Goal: Transaction & Acquisition: Download file/media

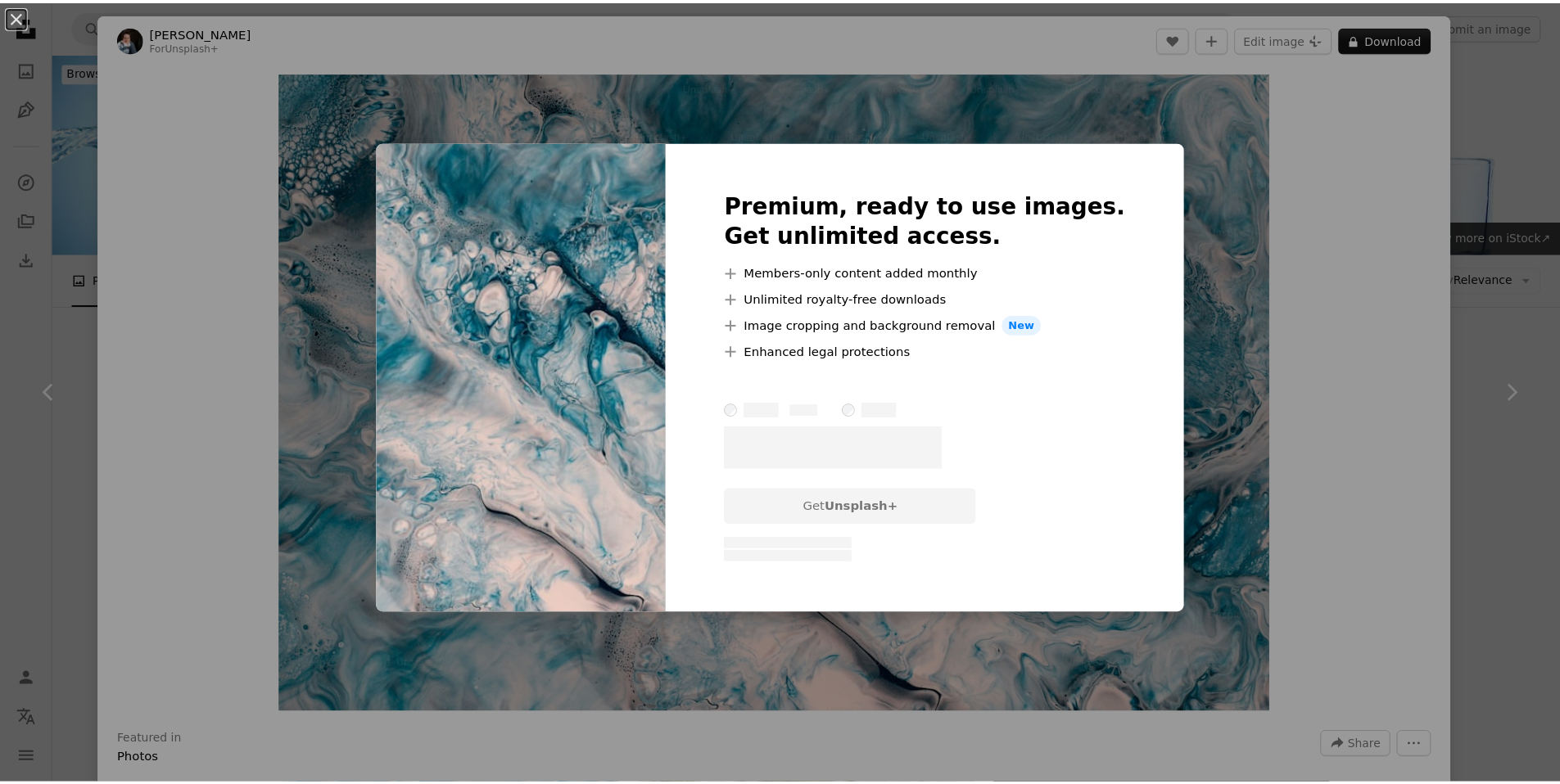
scroll to position [7492, 0]
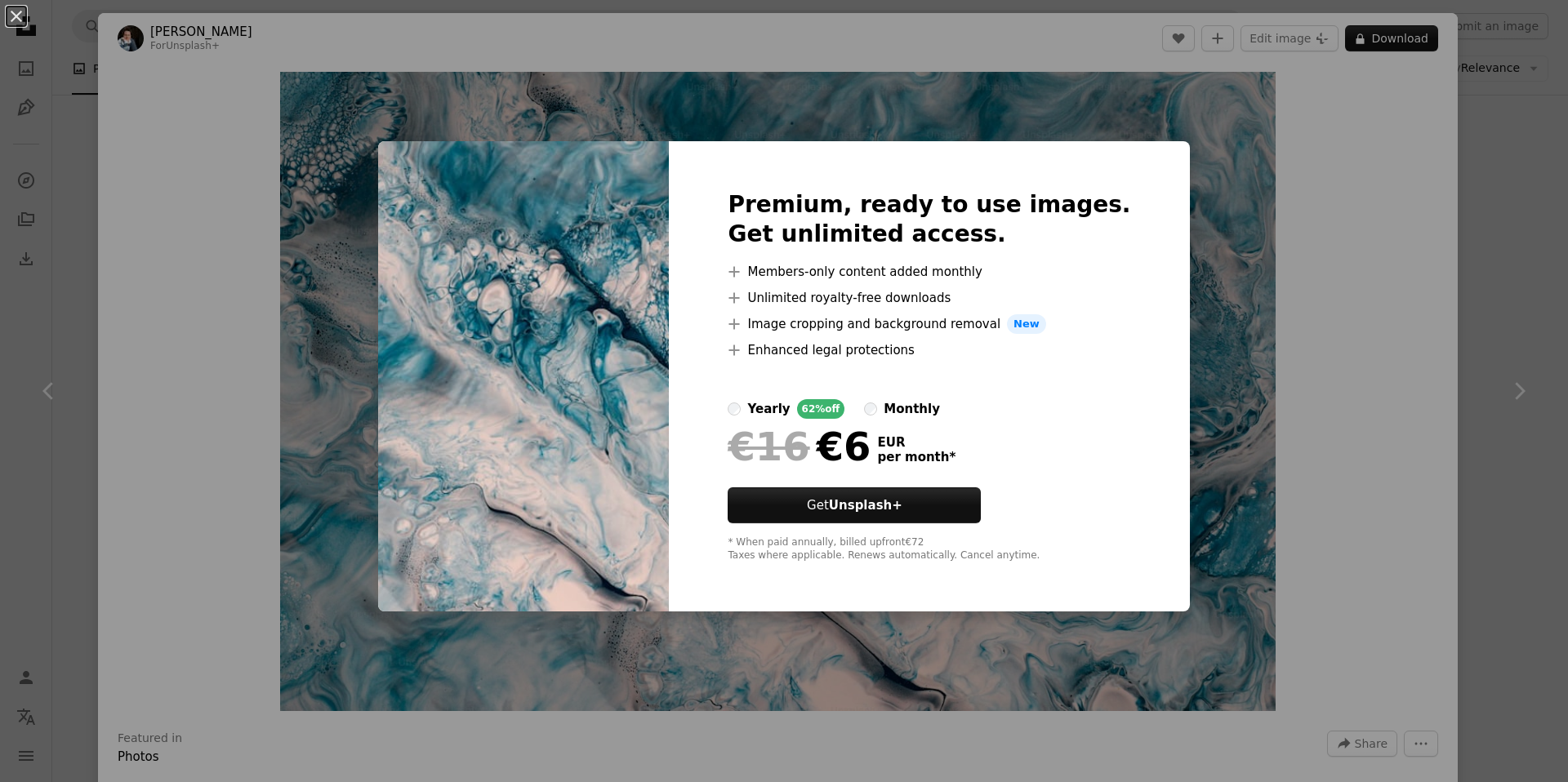
click at [905, 407] on label "monthly" at bounding box center [902, 409] width 76 height 20
click at [1344, 599] on div "An X shape Premium, ready to use images. Get unlimited access. A plus sign Memb…" at bounding box center [784, 391] width 1568 height 782
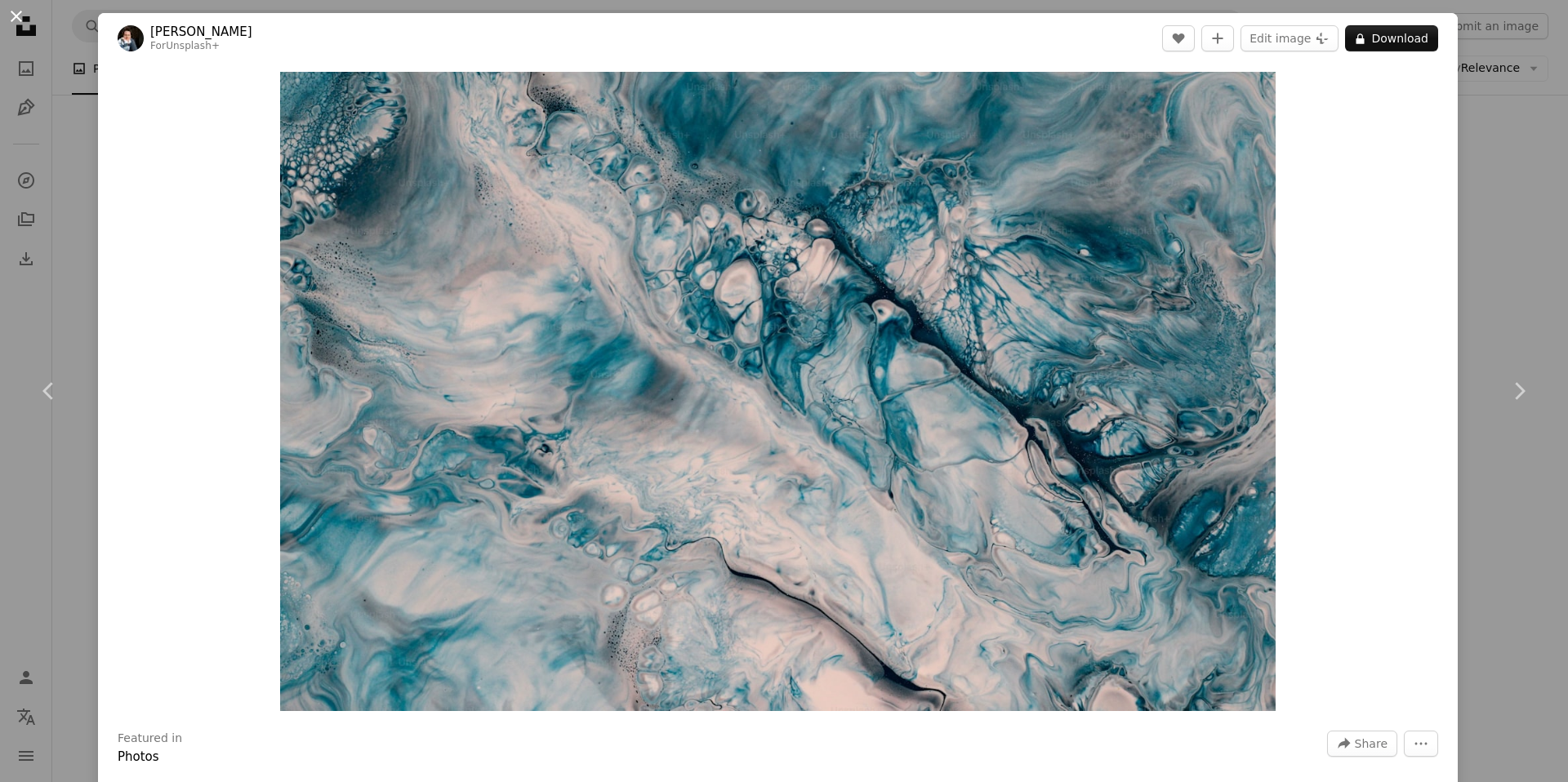
click at [14, 17] on button "An X shape" at bounding box center [16, 16] width 20 height 20
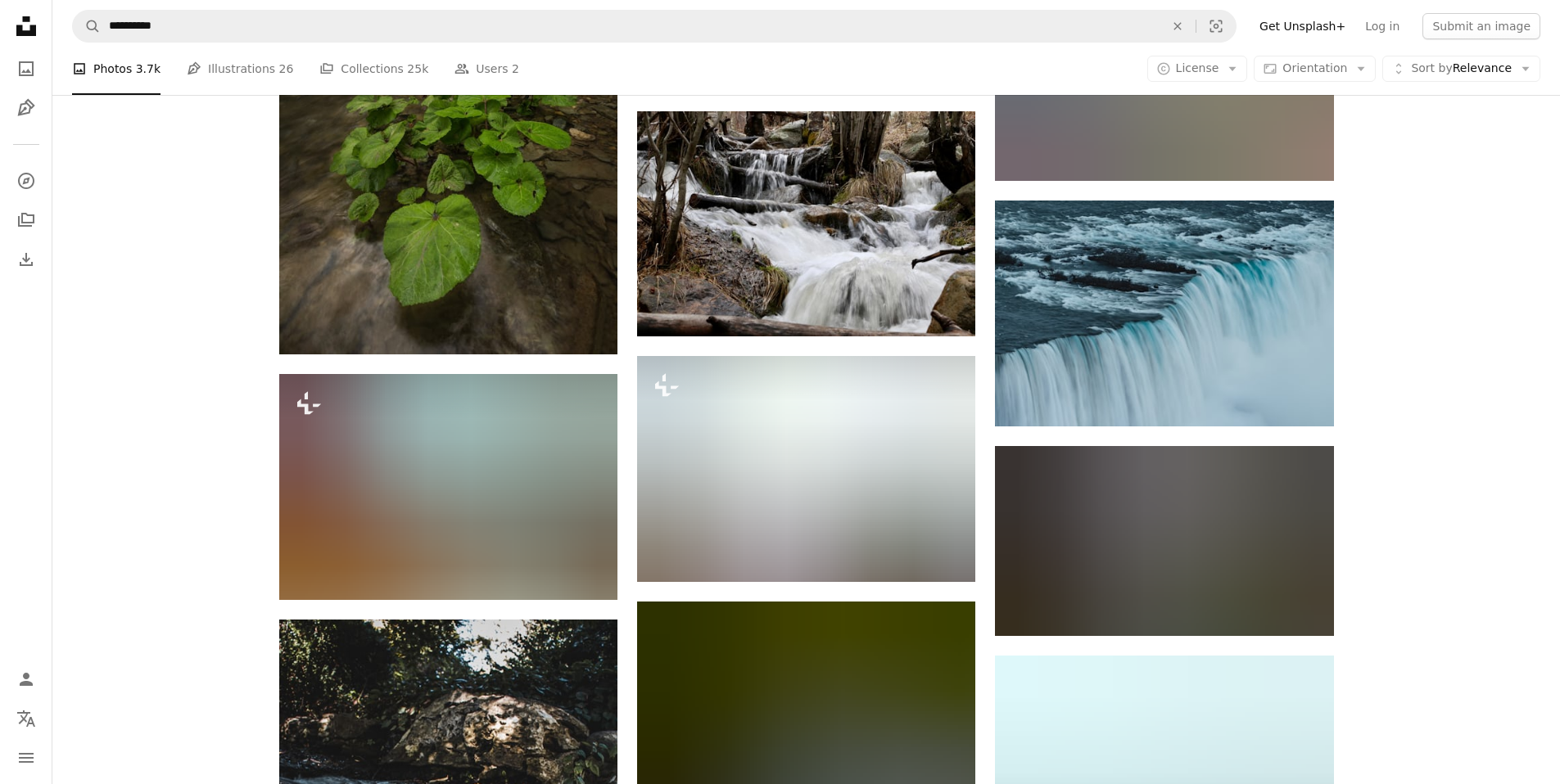
scroll to position [15162, 0]
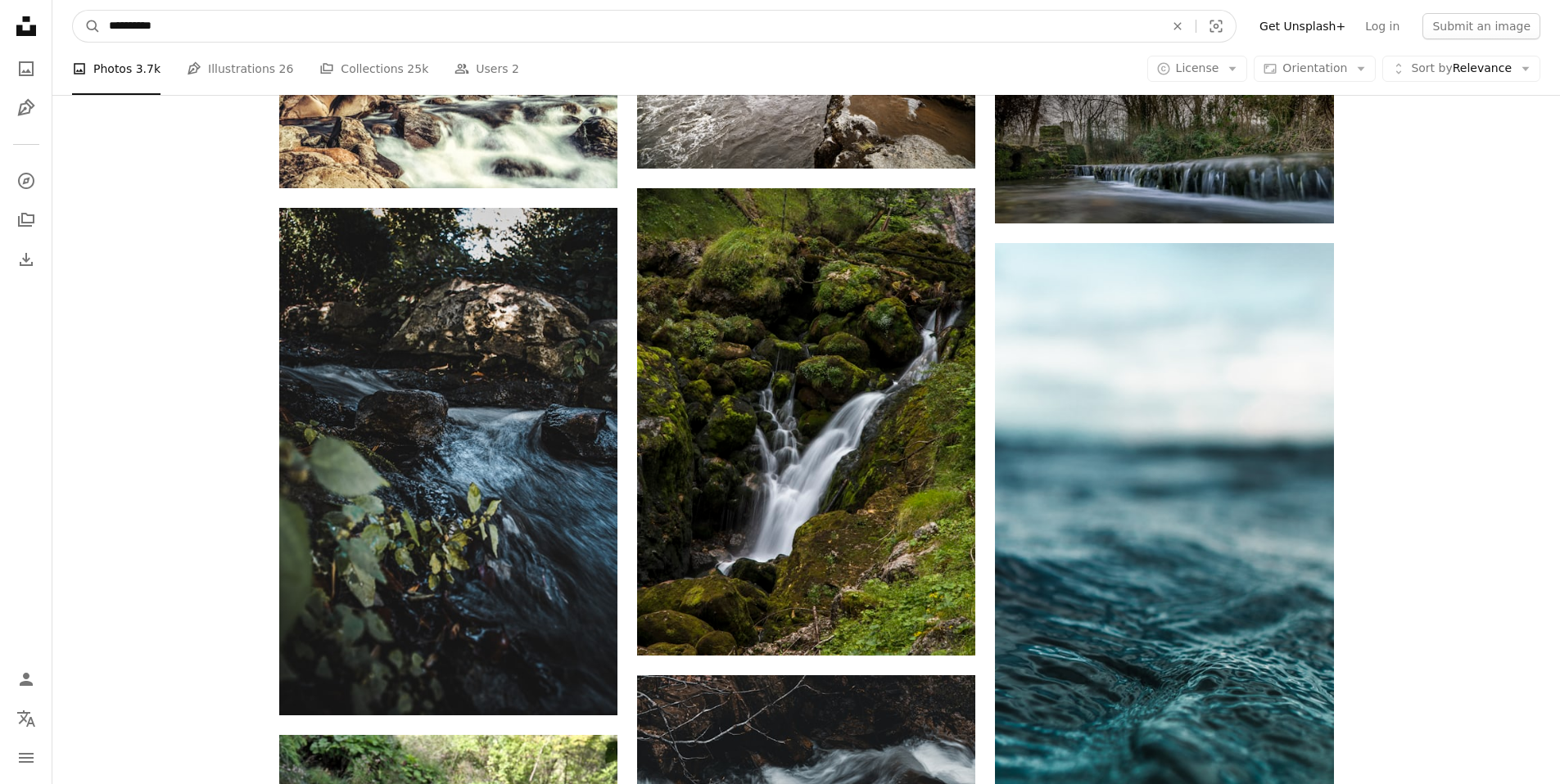
click at [351, 15] on input "**********" at bounding box center [631, 26] width 1059 height 31
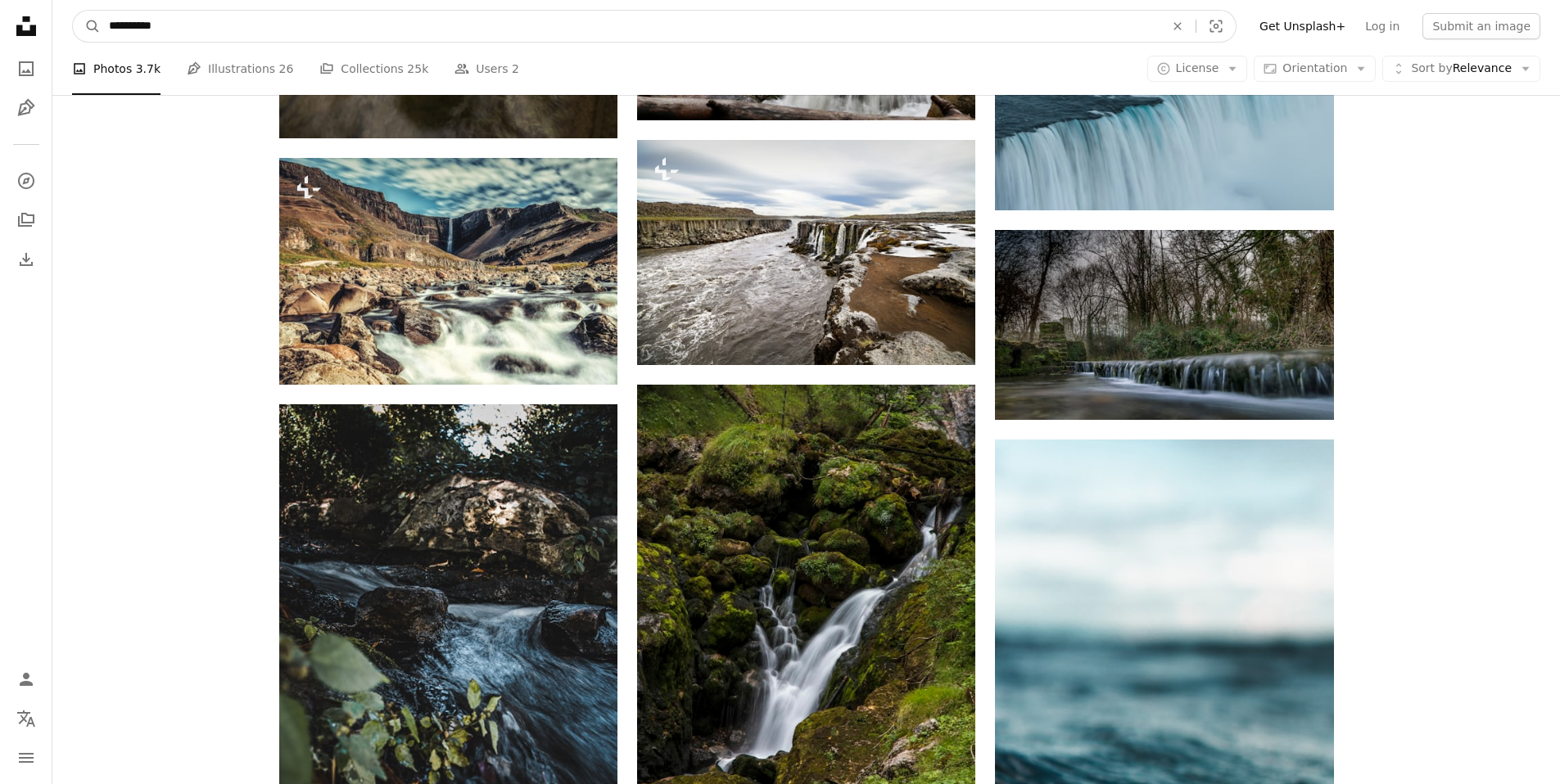
drag, startPoint x: 334, startPoint y: 31, endPoint x: 37, endPoint y: 3, distance: 298.3
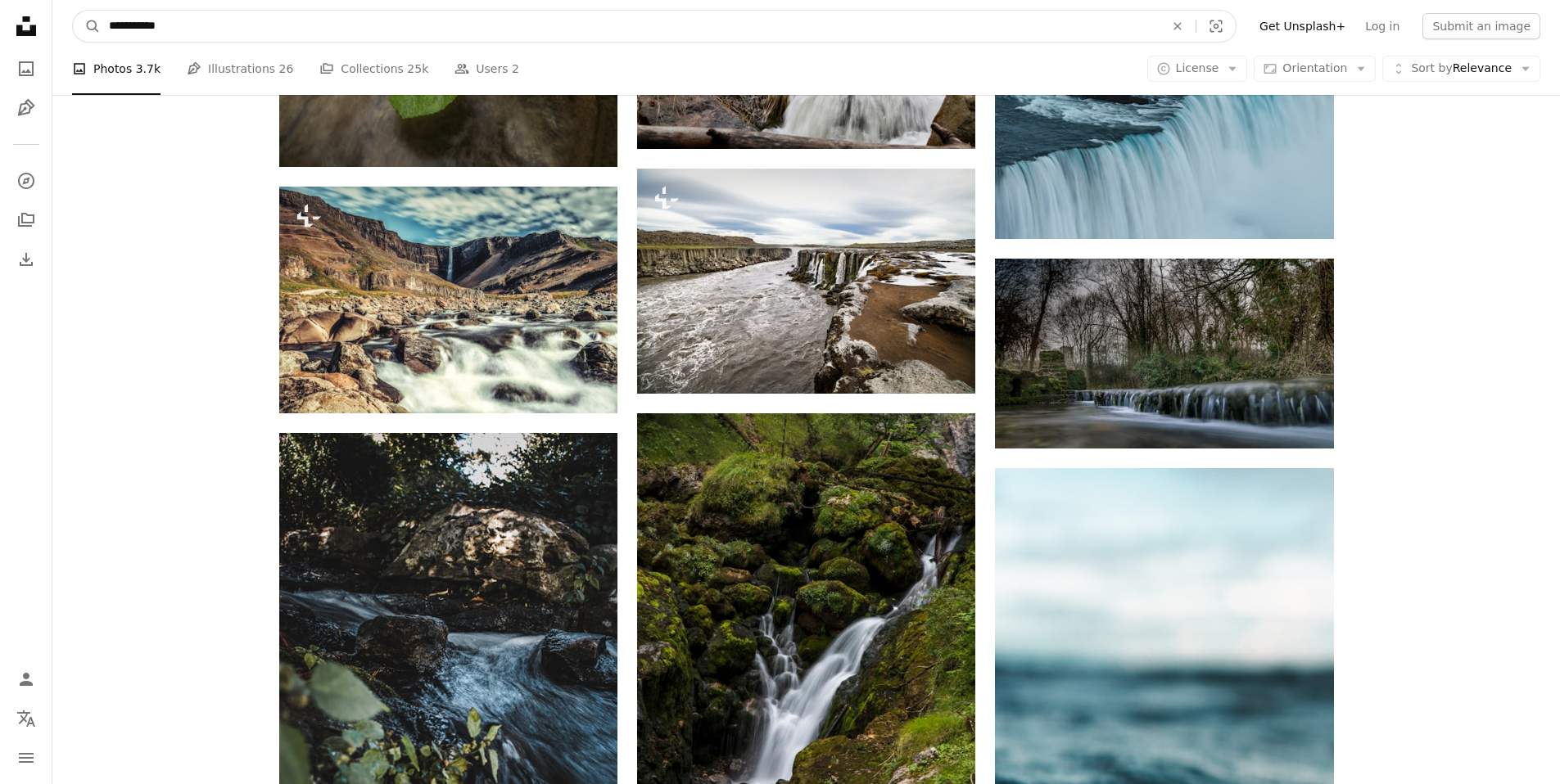
type input "**********"
click at [72, 11] on button "A magnifying glass" at bounding box center [86, 26] width 28 height 31
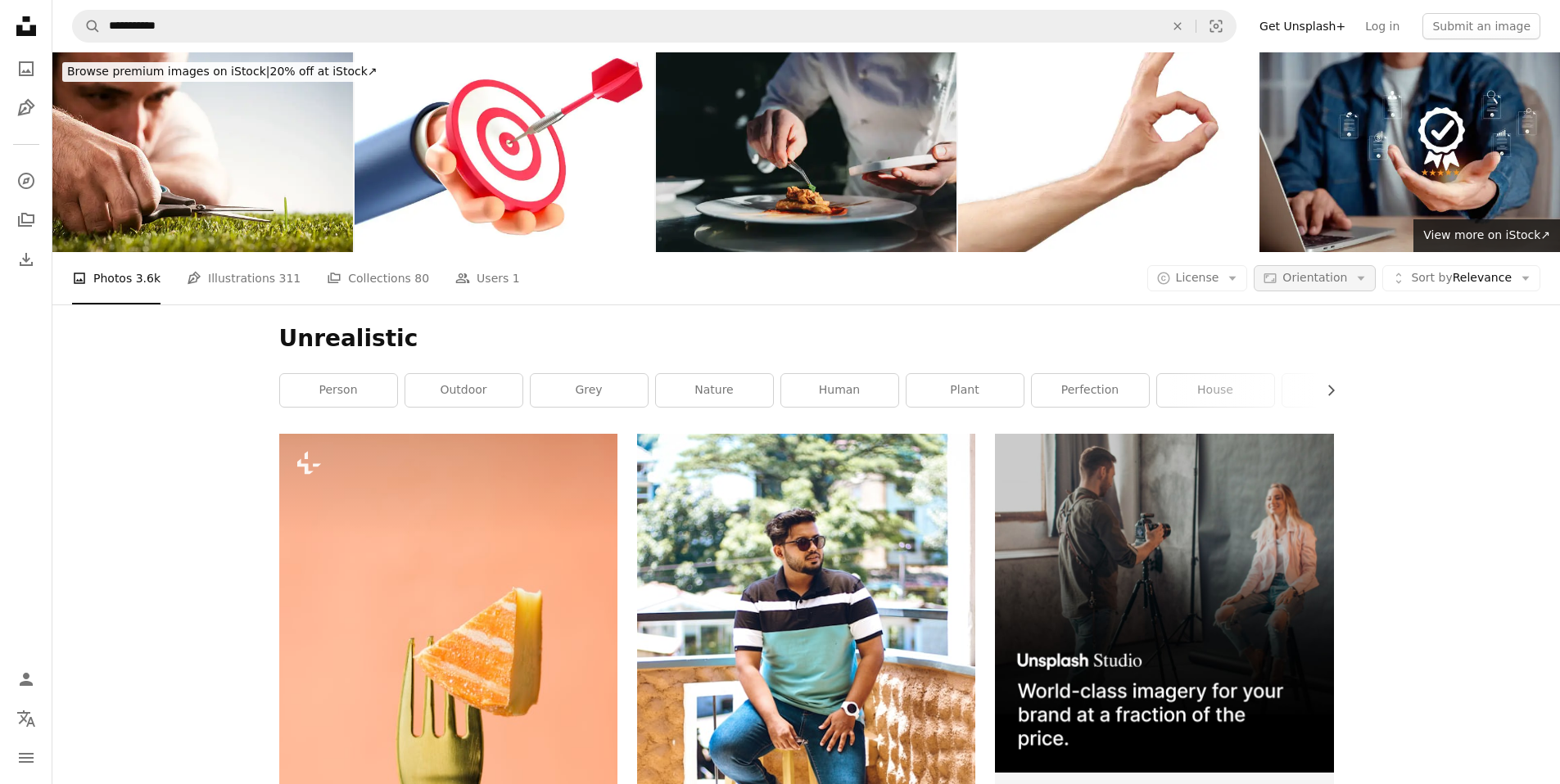
click at [1335, 286] on span "Orientation" at bounding box center [1315, 278] width 64 height 16
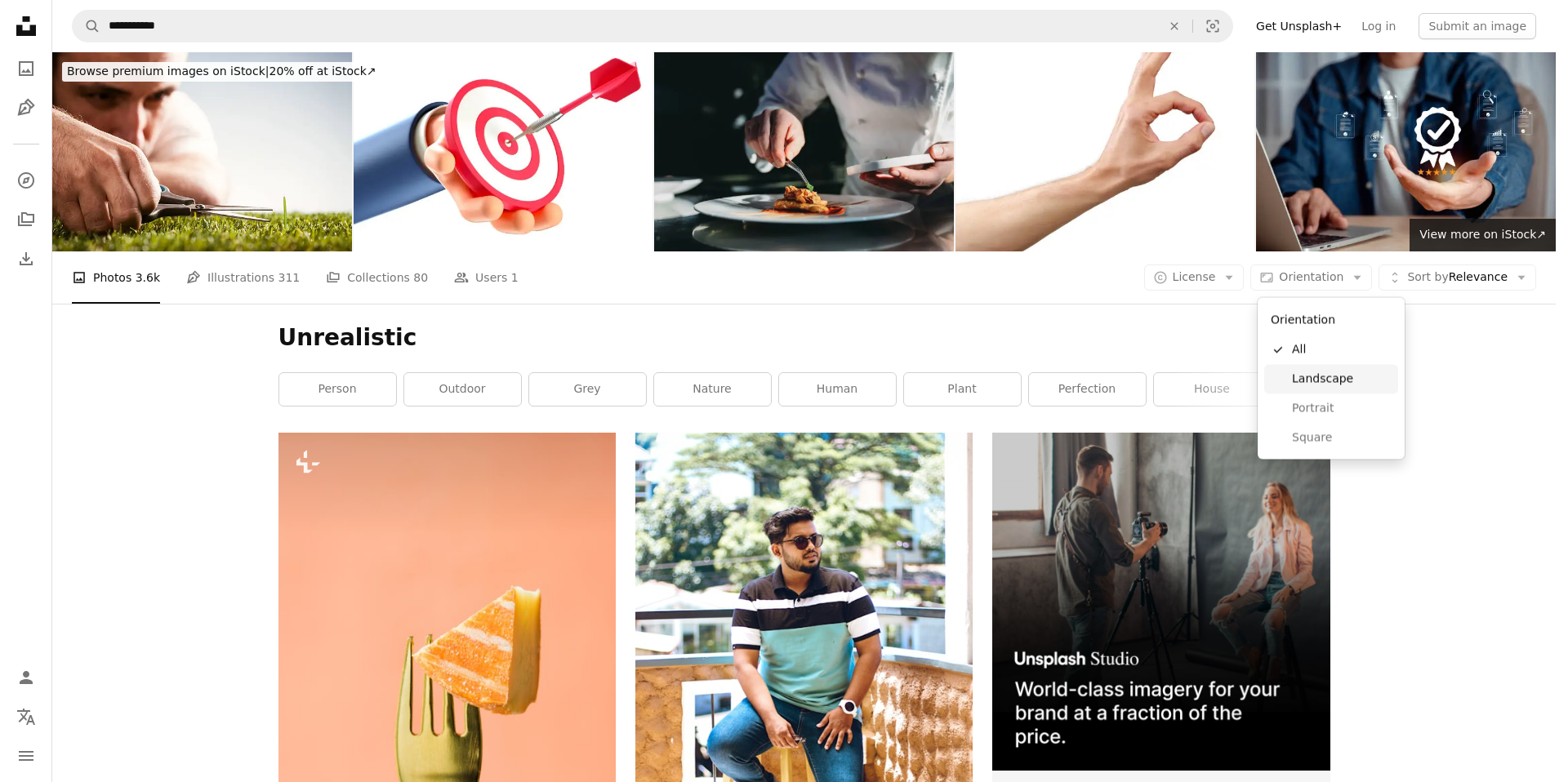
click at [1310, 378] on span "Landscape" at bounding box center [1341, 379] width 100 height 16
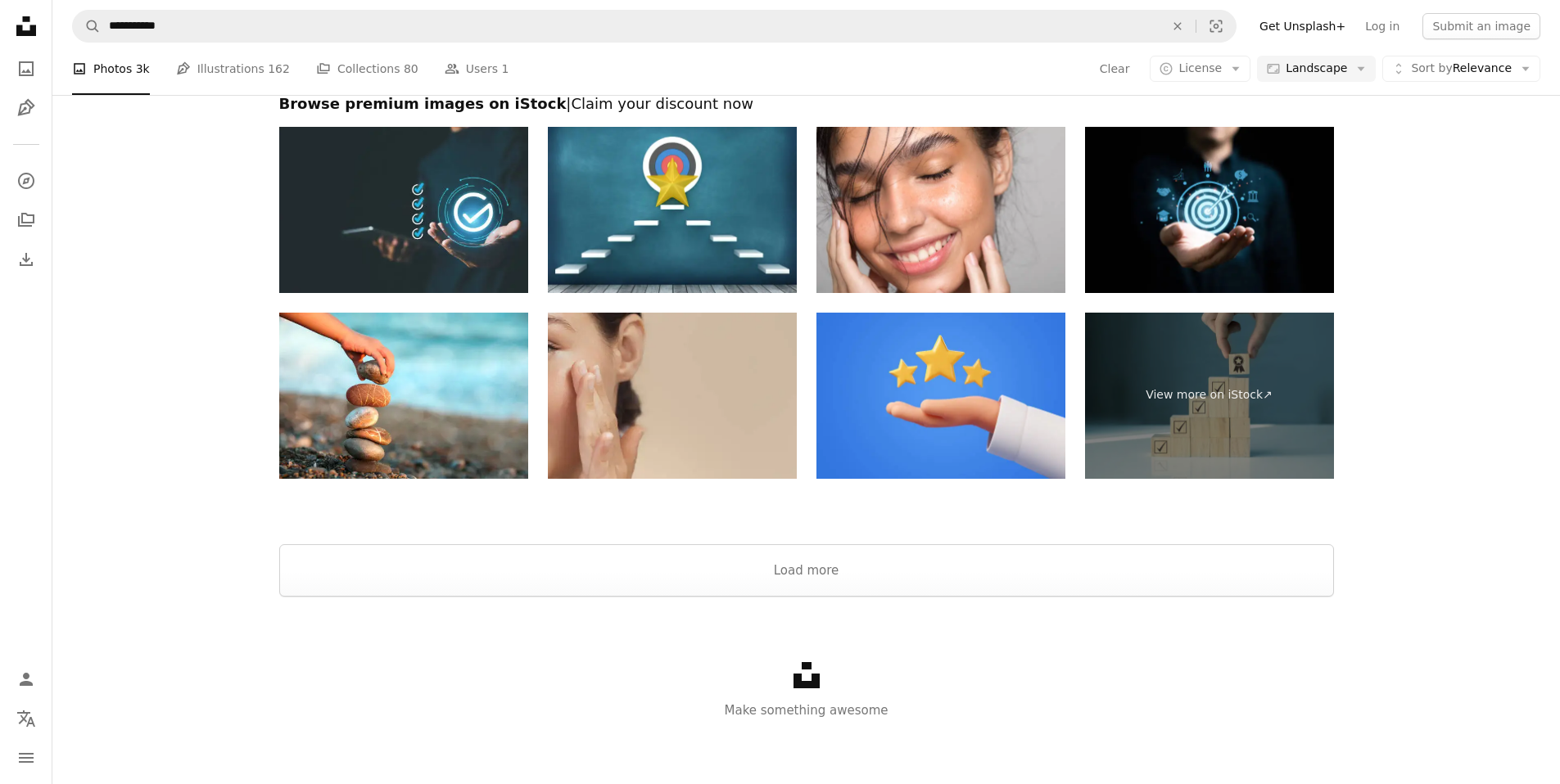
scroll to position [2577, 0]
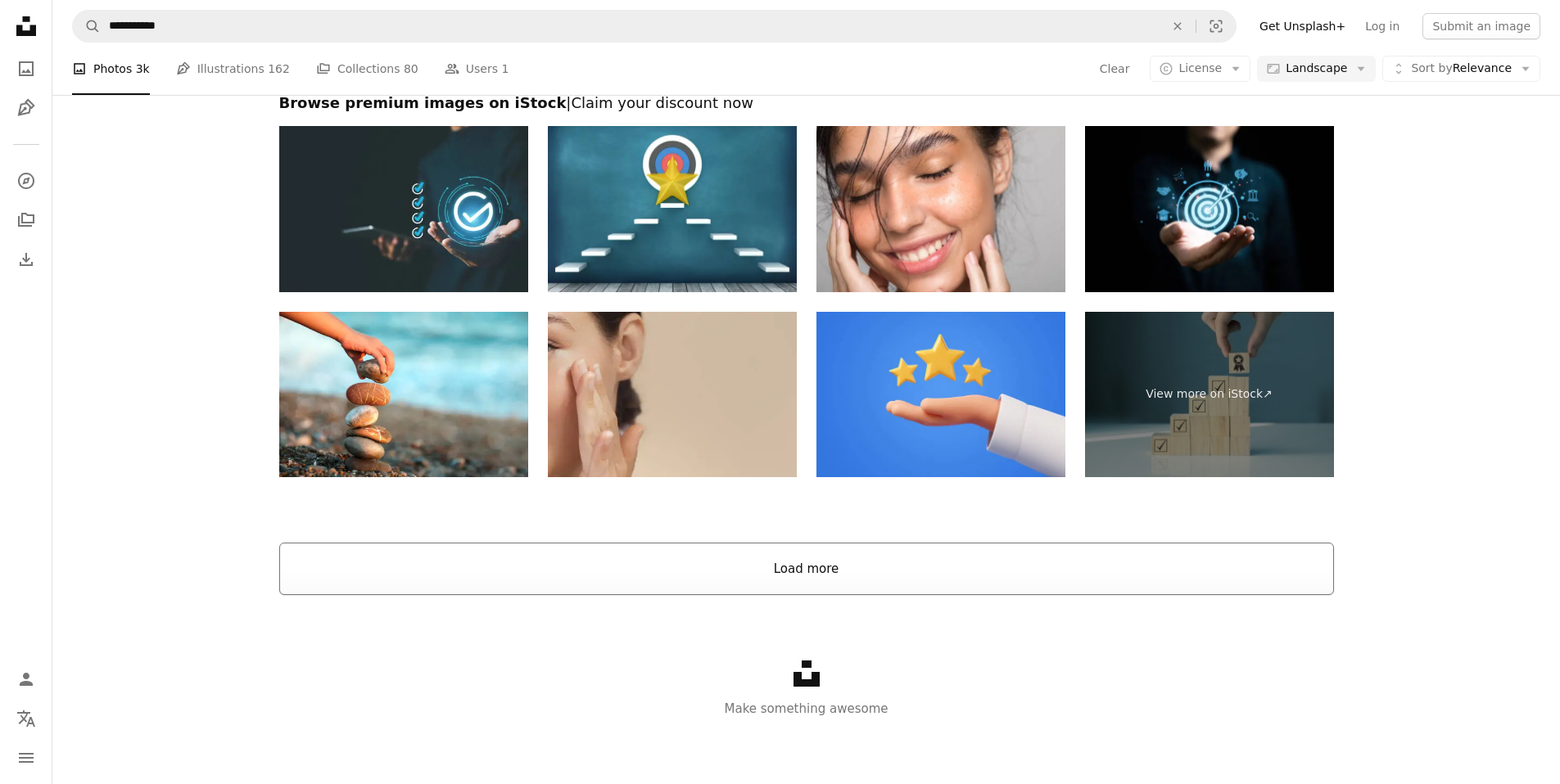
click at [875, 570] on button "Load more" at bounding box center [806, 569] width 1055 height 53
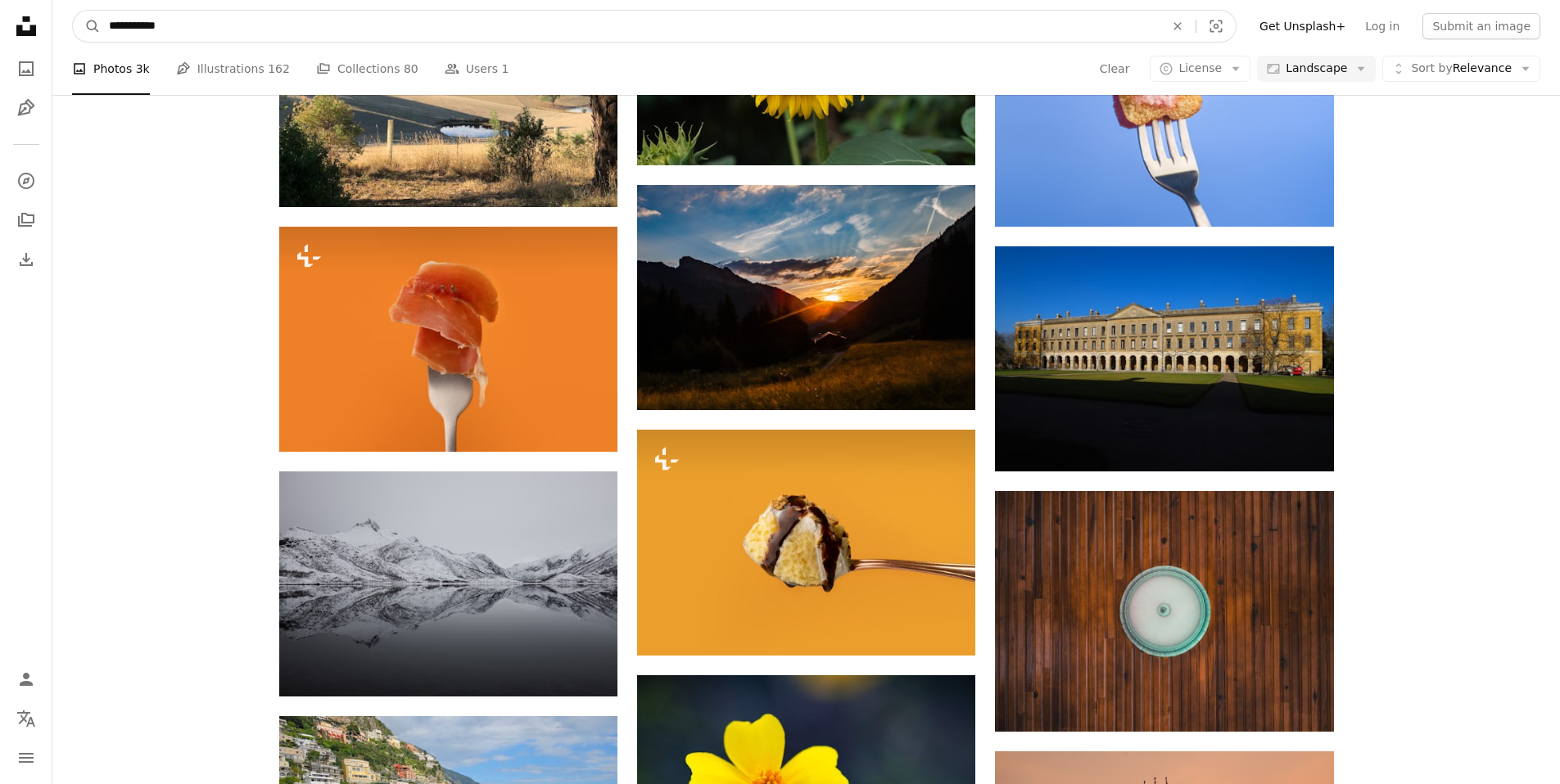
scroll to position [7494, 0]
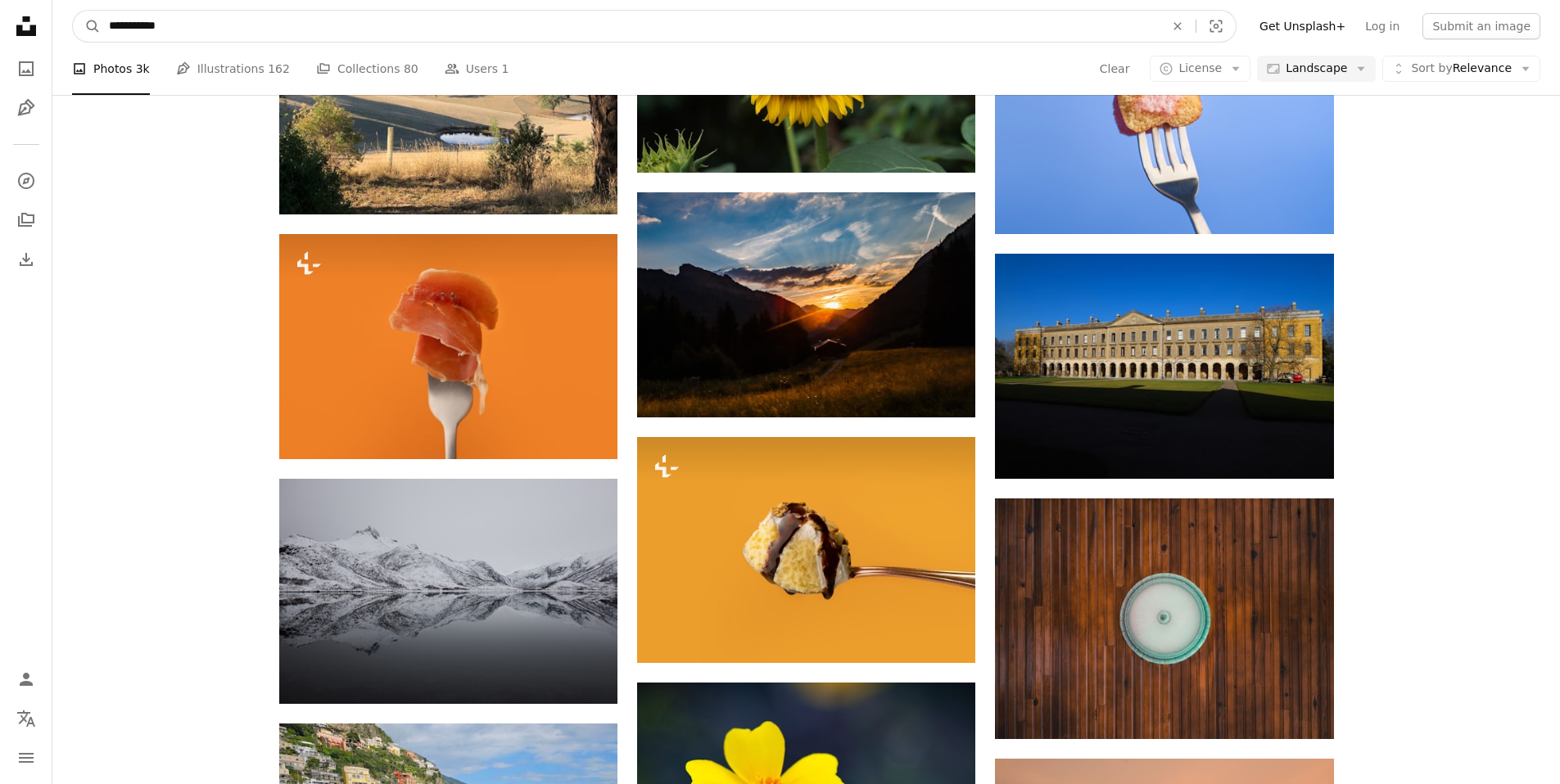
drag, startPoint x: 277, startPoint y: 29, endPoint x: 0, endPoint y: 6, distance: 278.0
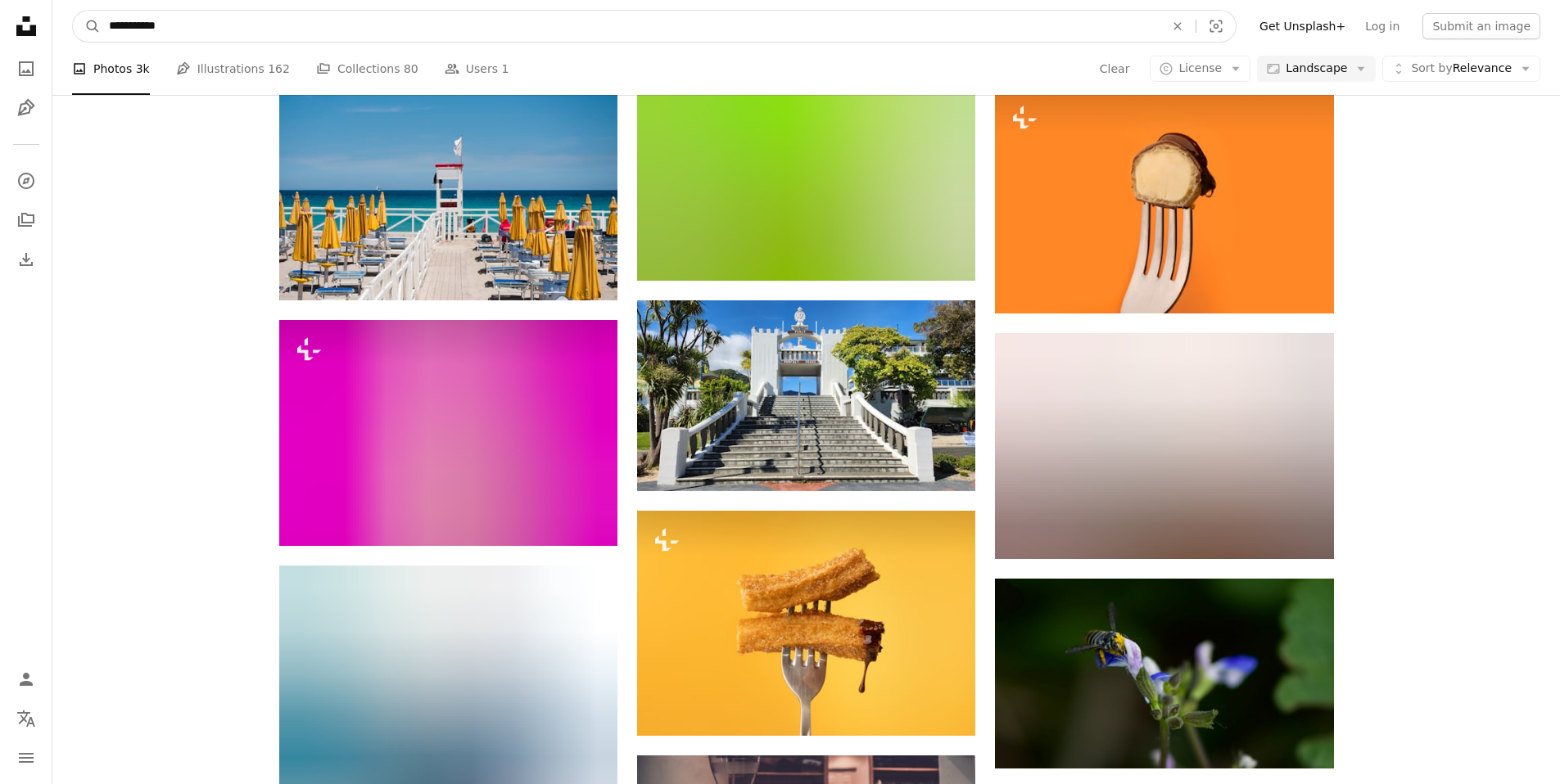
scroll to position [10796, 0]
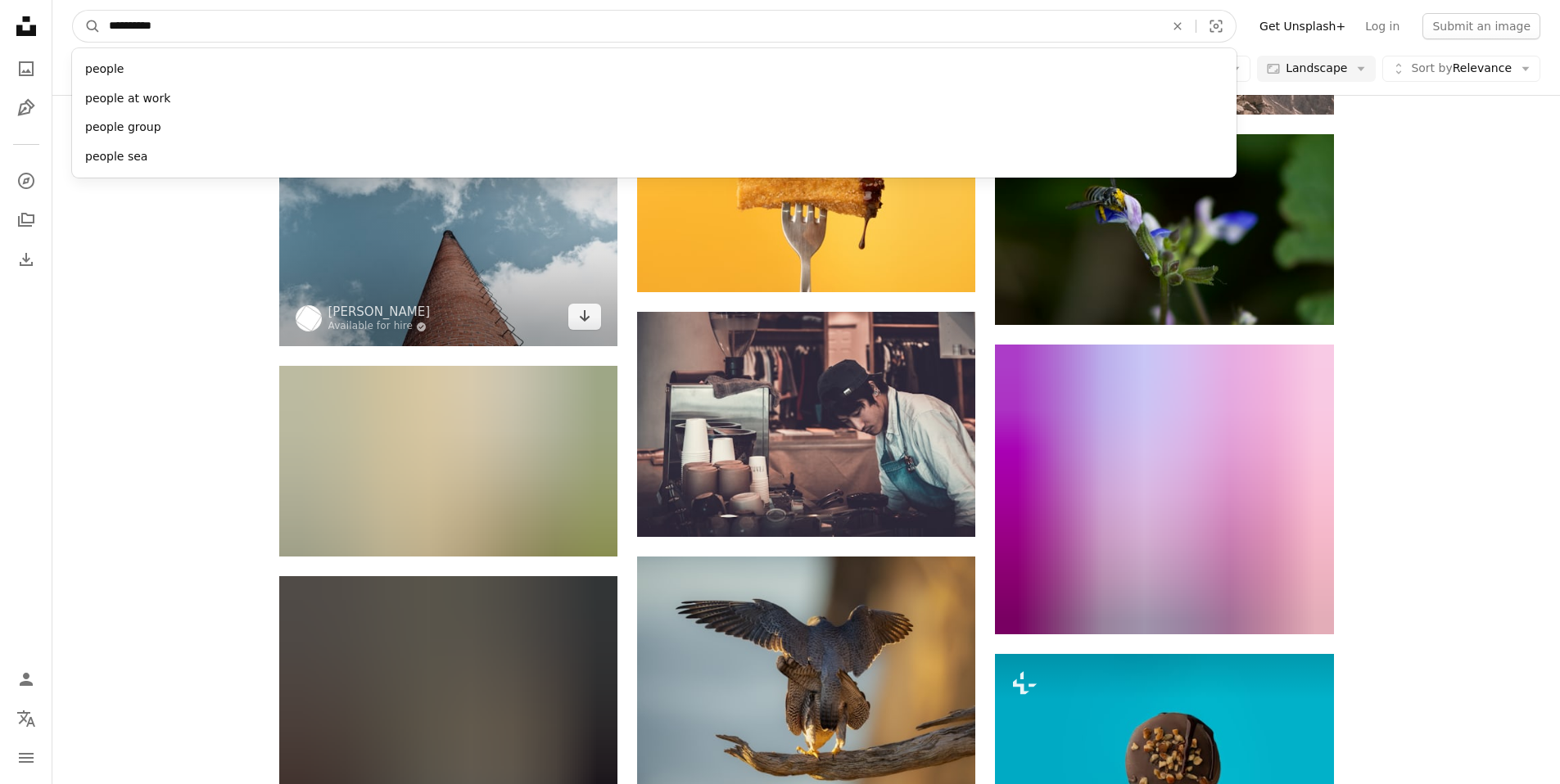
type input "**********"
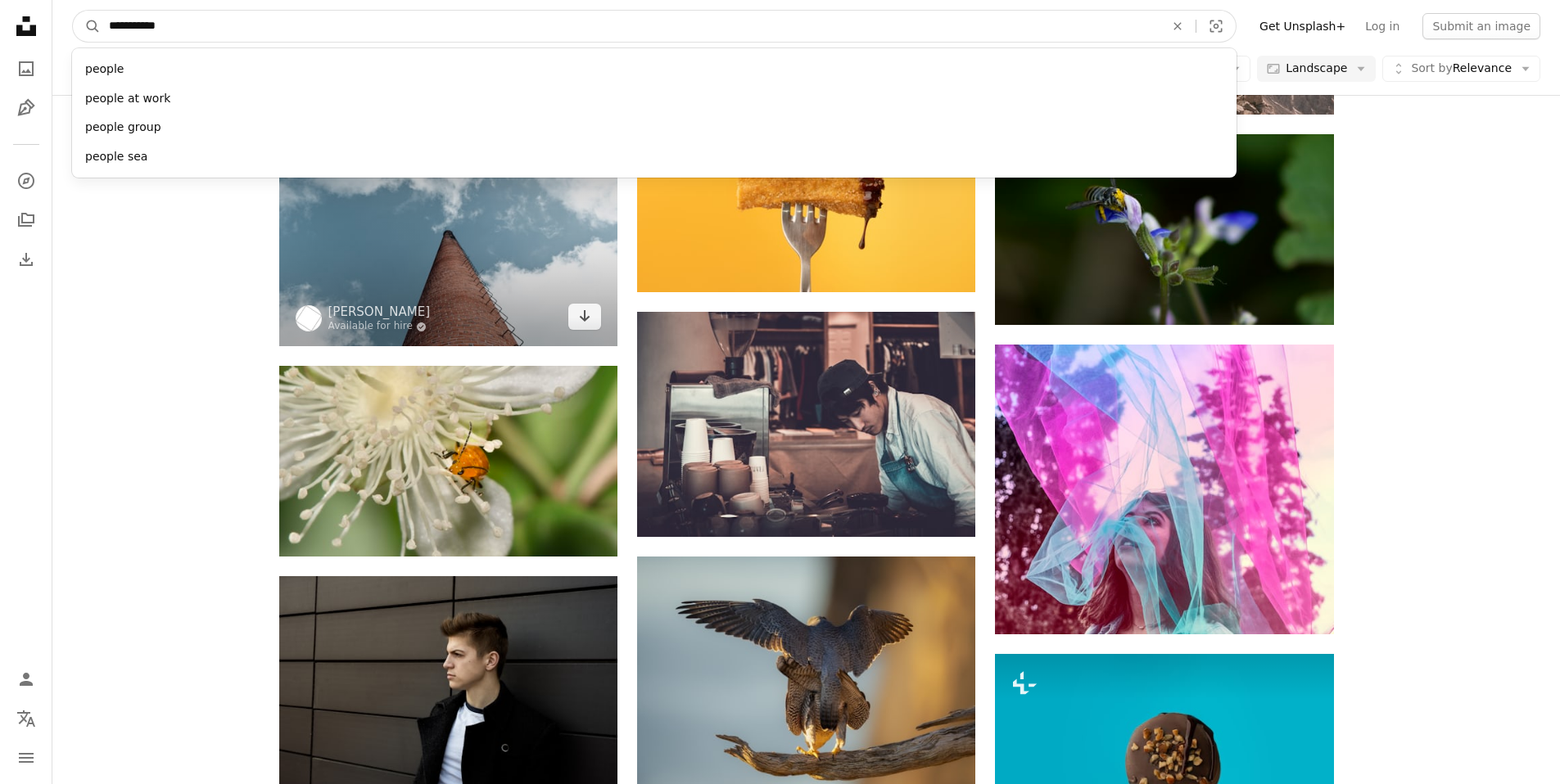
click button "A magnifying glass" at bounding box center [86, 26] width 28 height 31
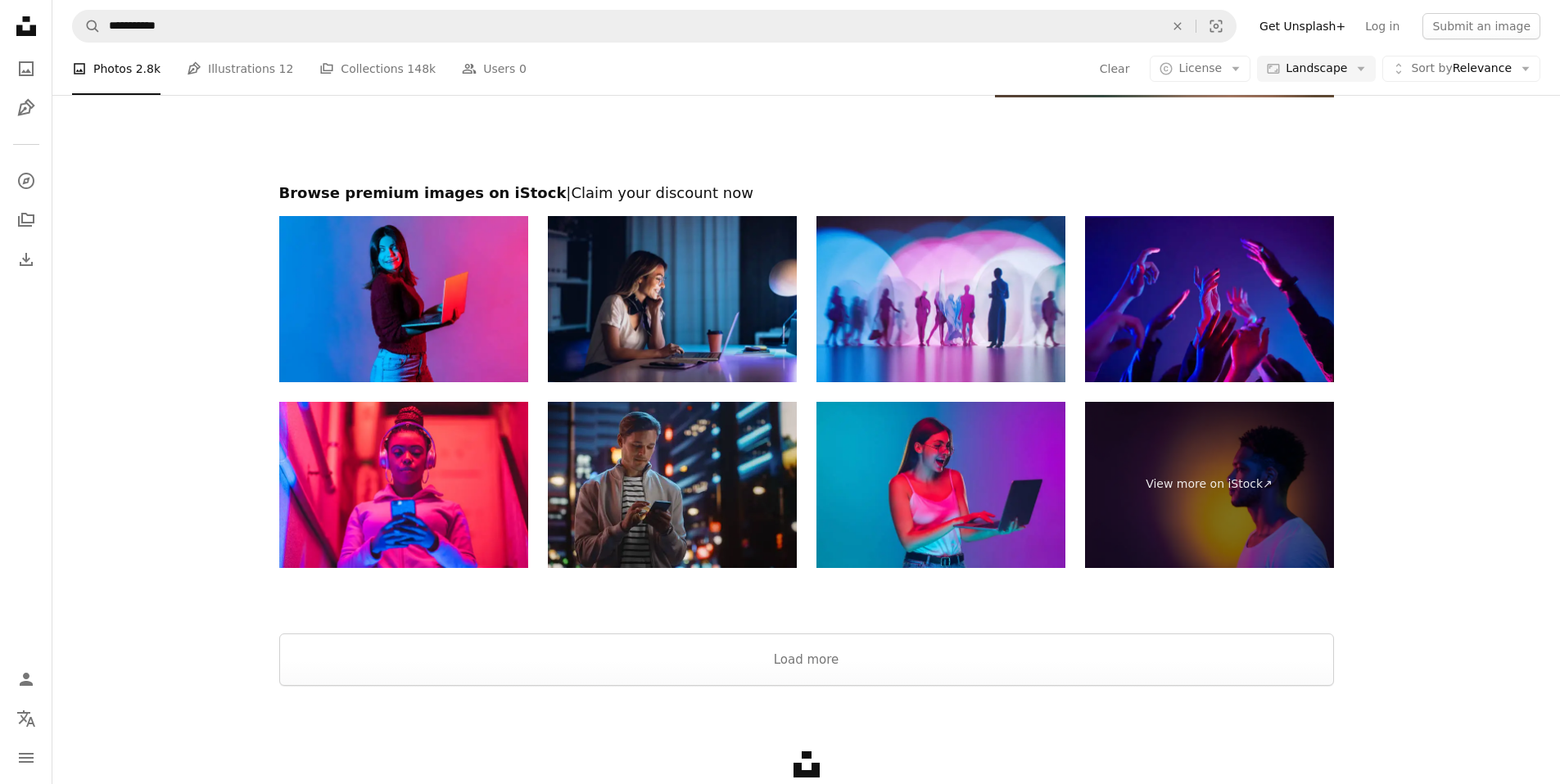
scroll to position [2357, 0]
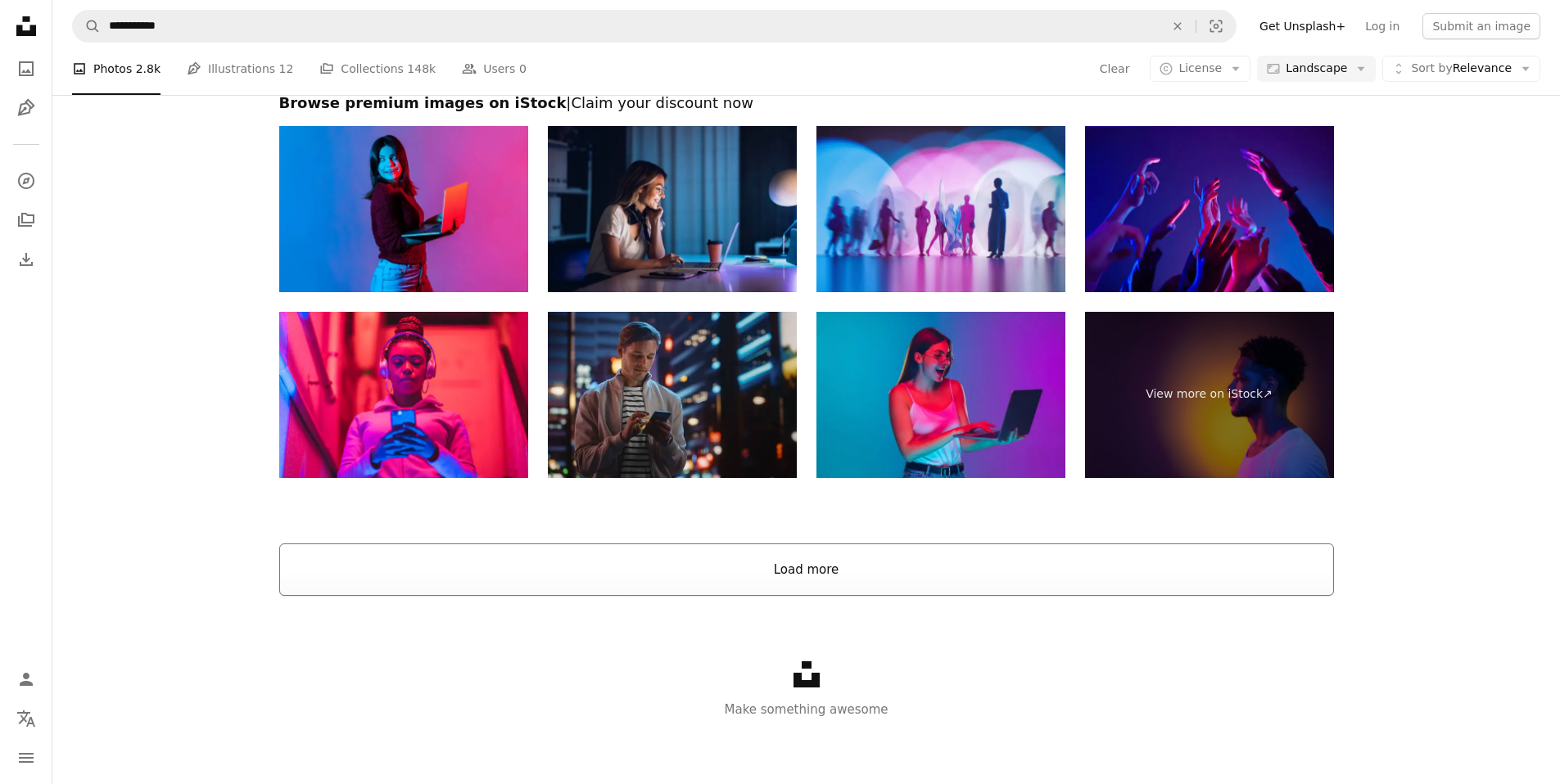
click at [872, 570] on button "Load more" at bounding box center [806, 569] width 1055 height 53
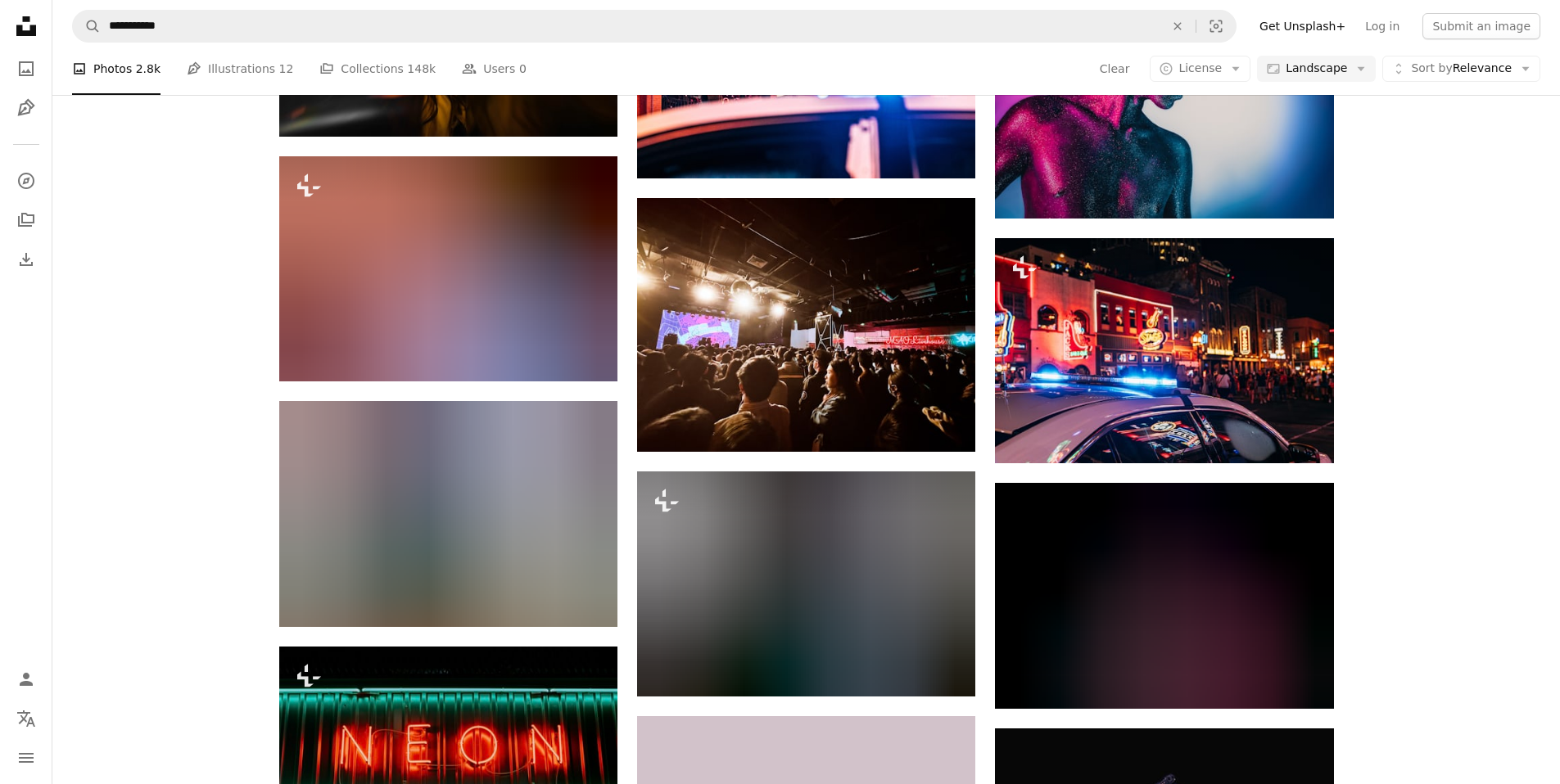
scroll to position [8711, 0]
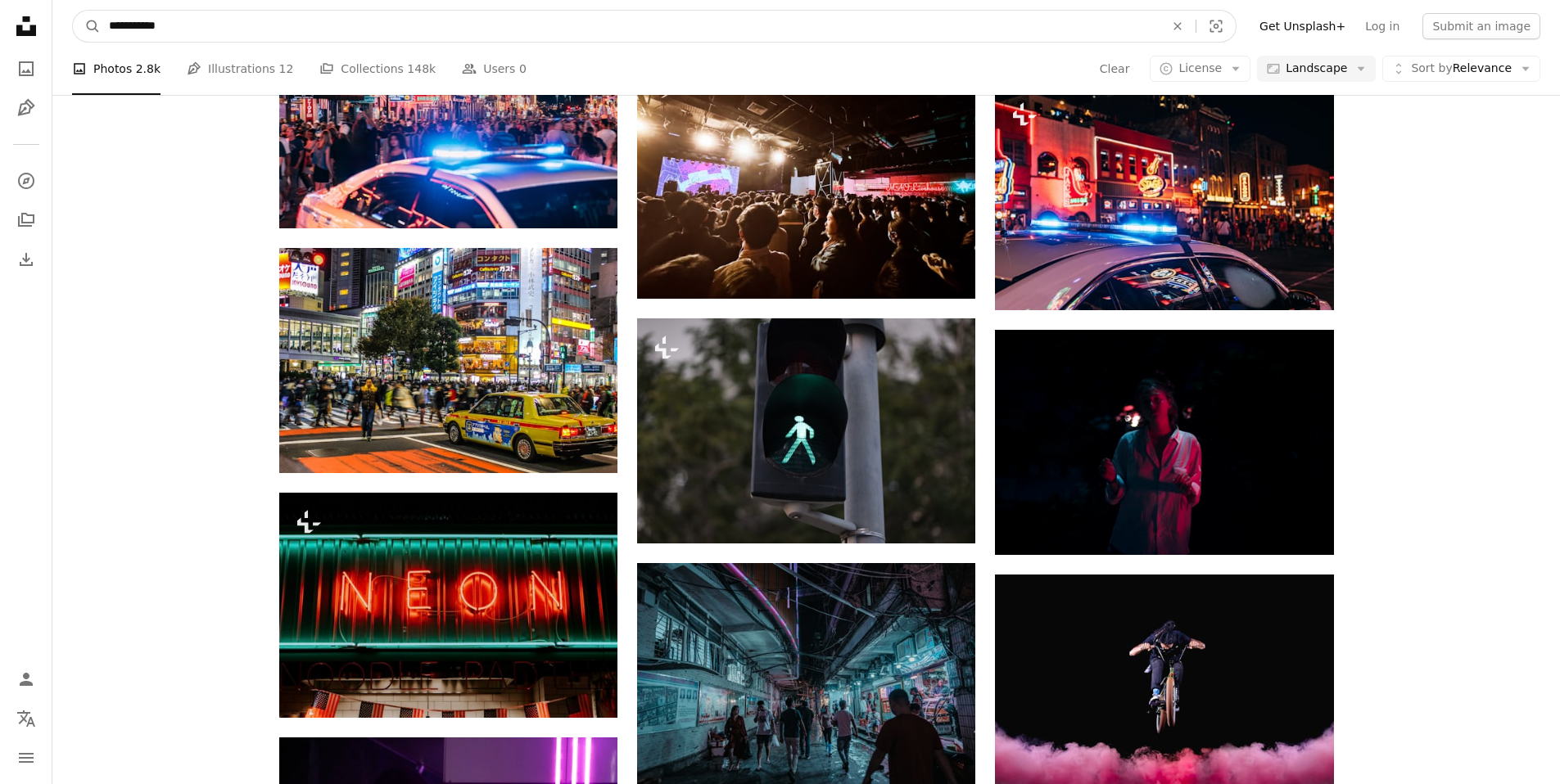
drag, startPoint x: 189, startPoint y: 33, endPoint x: -32, endPoint y: 21, distance: 221.3
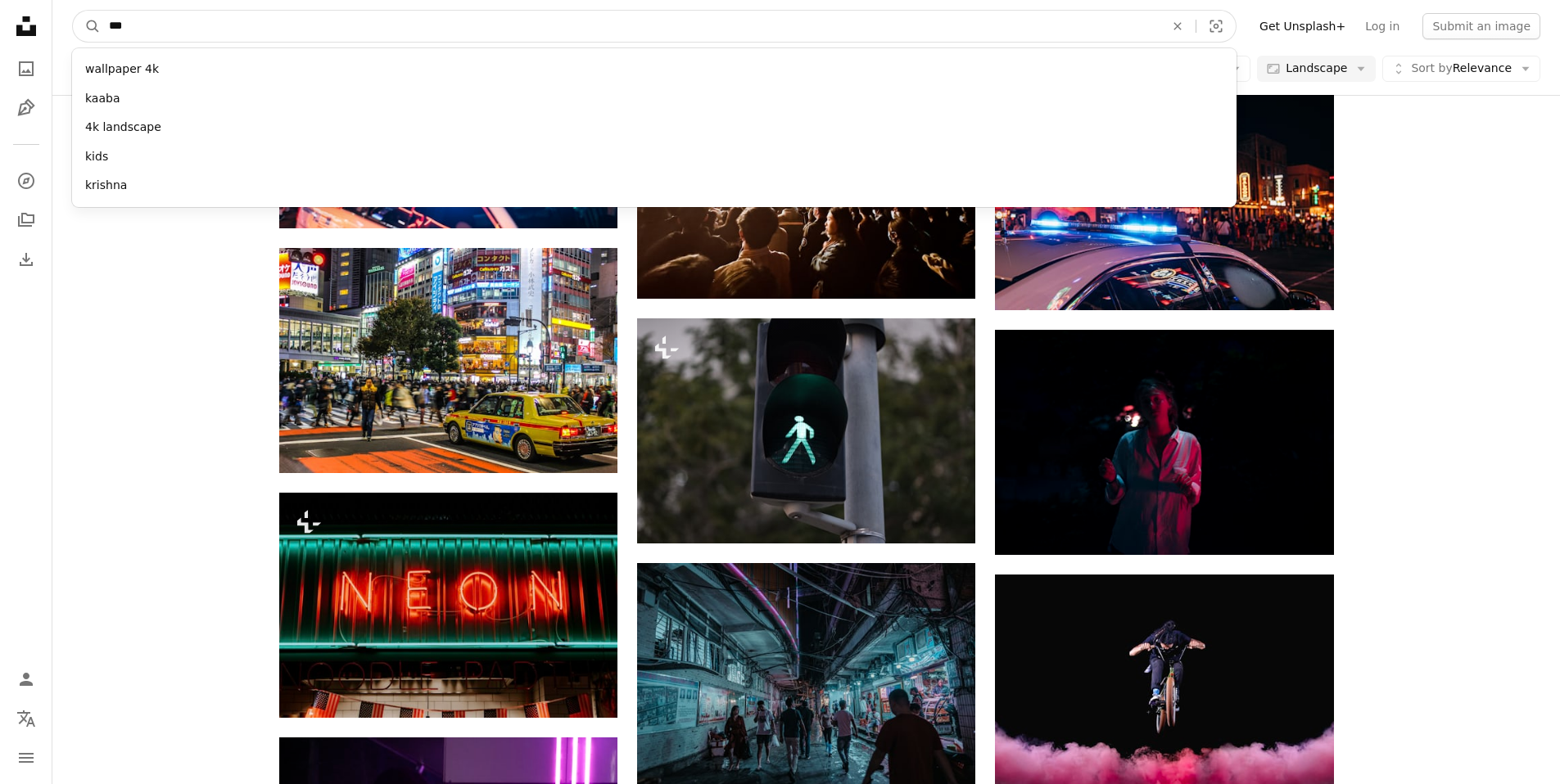
type input "****"
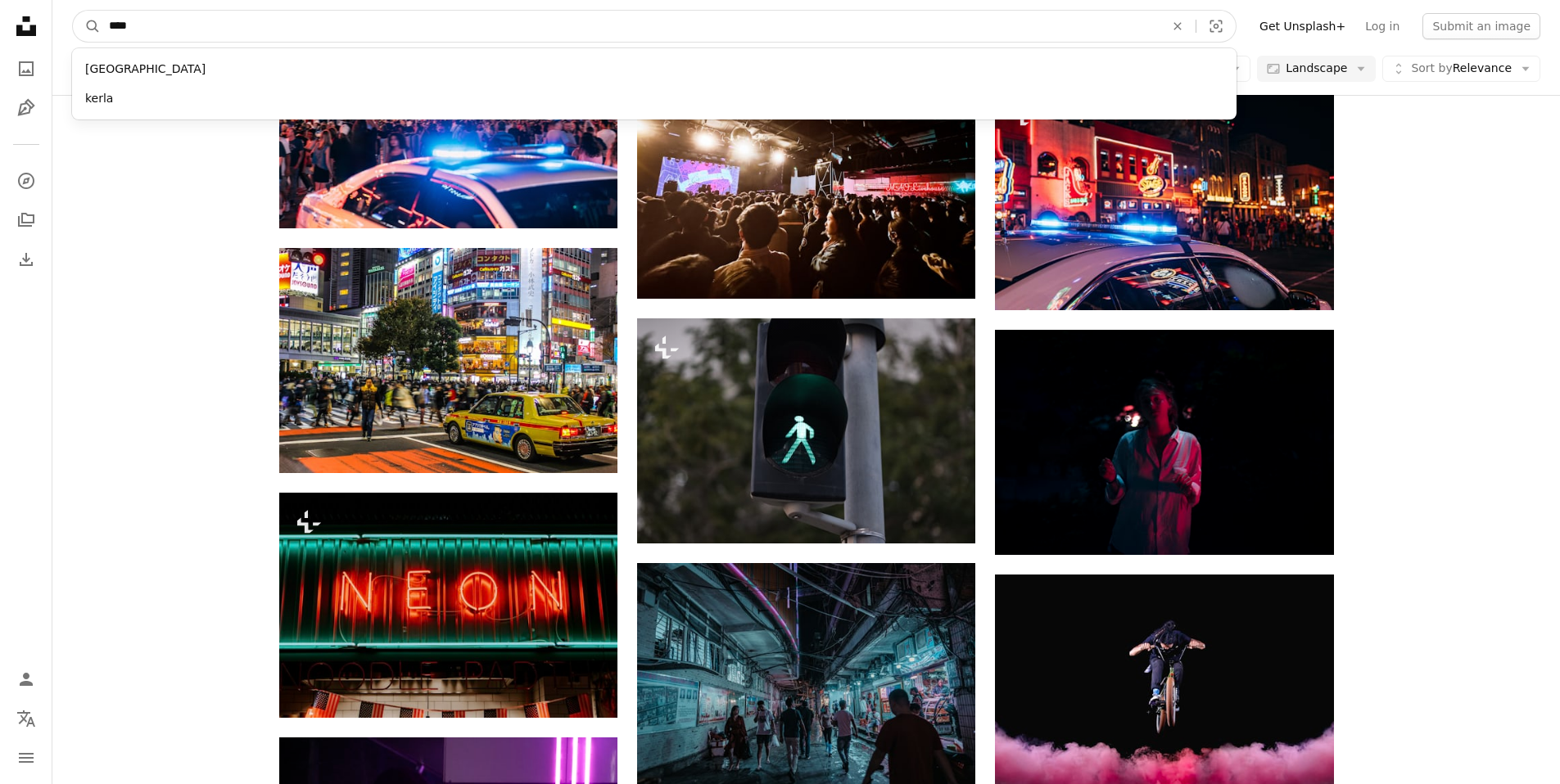
click button "A magnifying glass" at bounding box center [86, 26] width 28 height 31
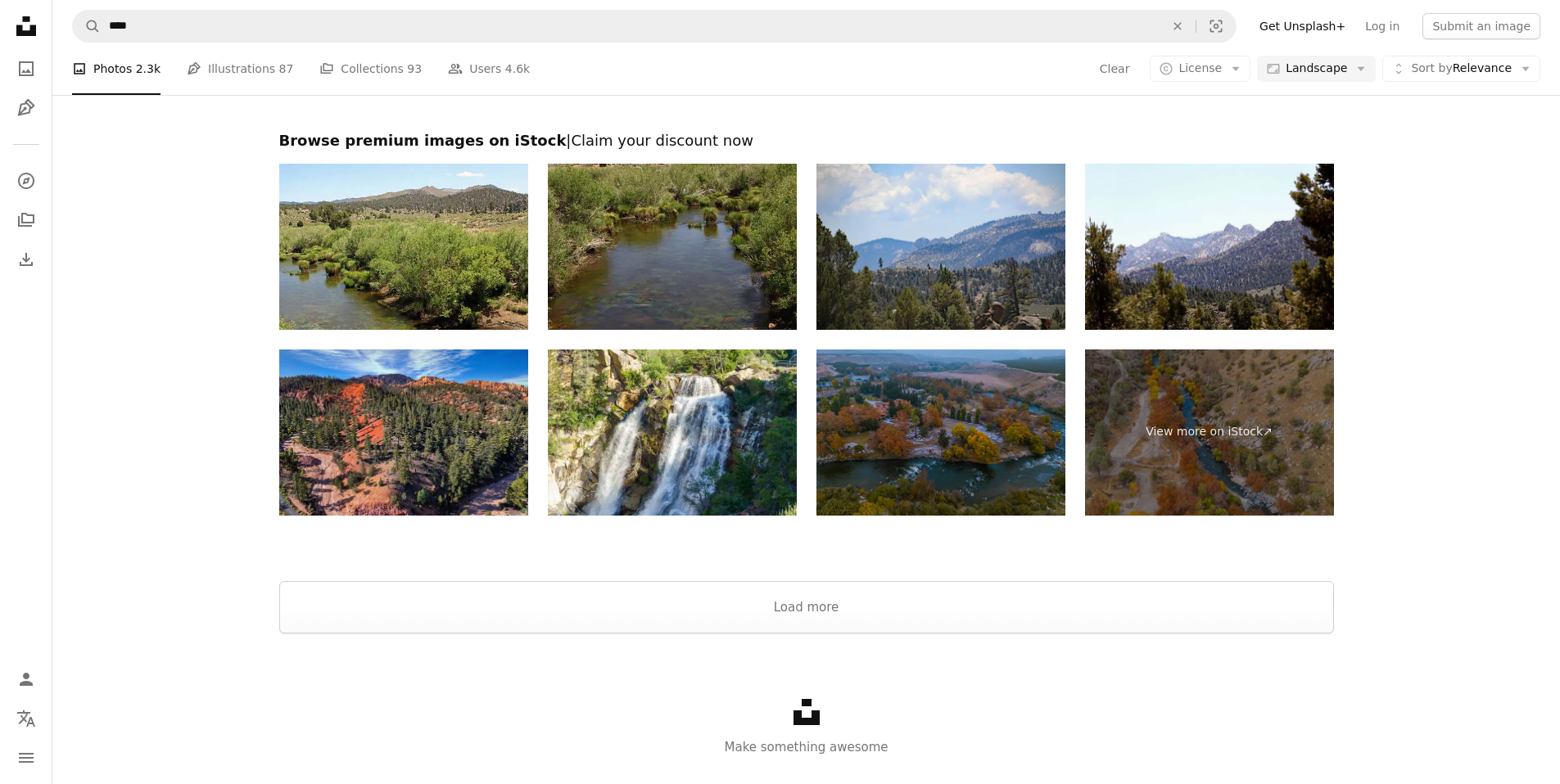
scroll to position [2484, 0]
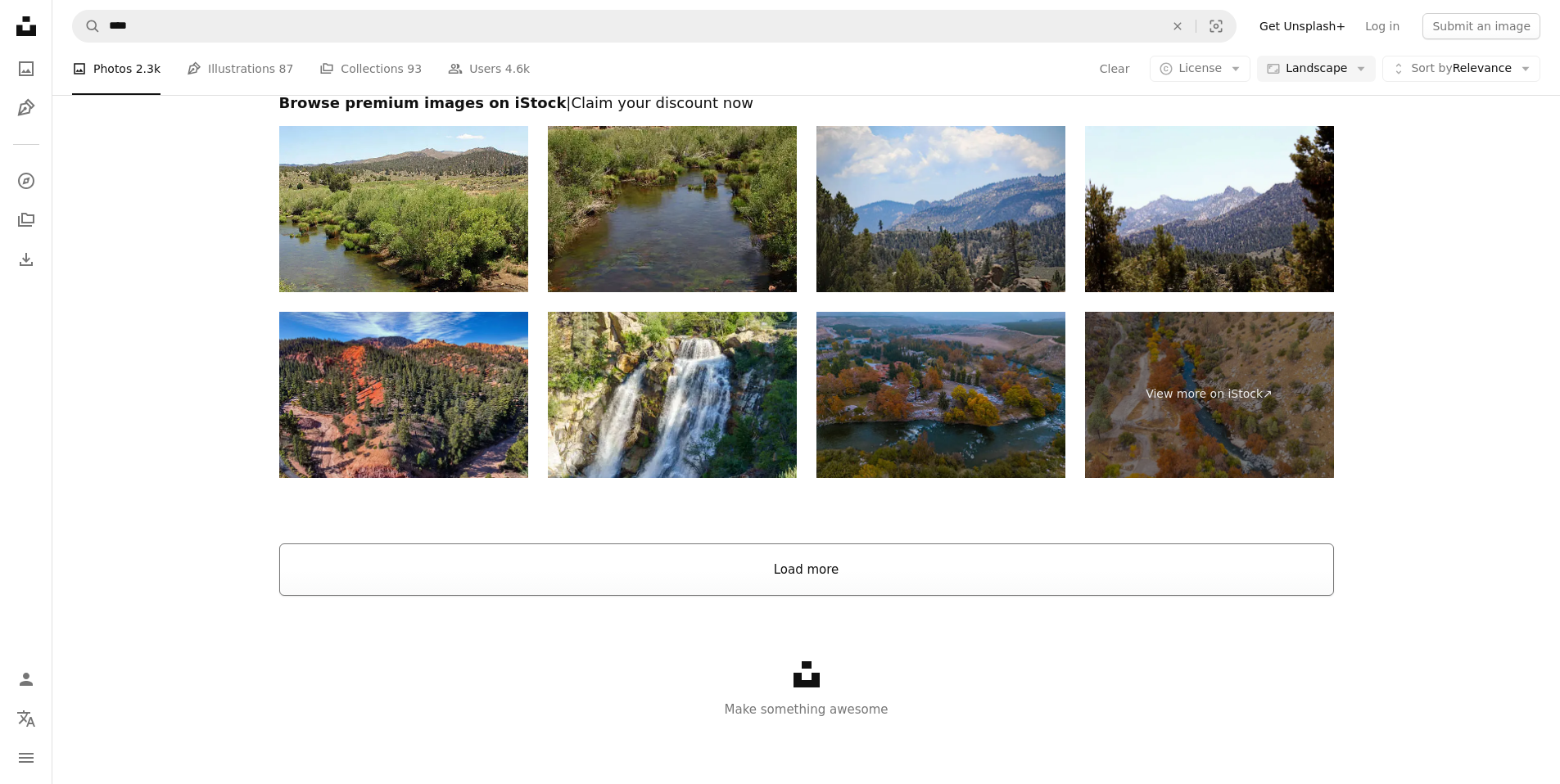
click at [736, 568] on button "Load more" at bounding box center [806, 569] width 1055 height 53
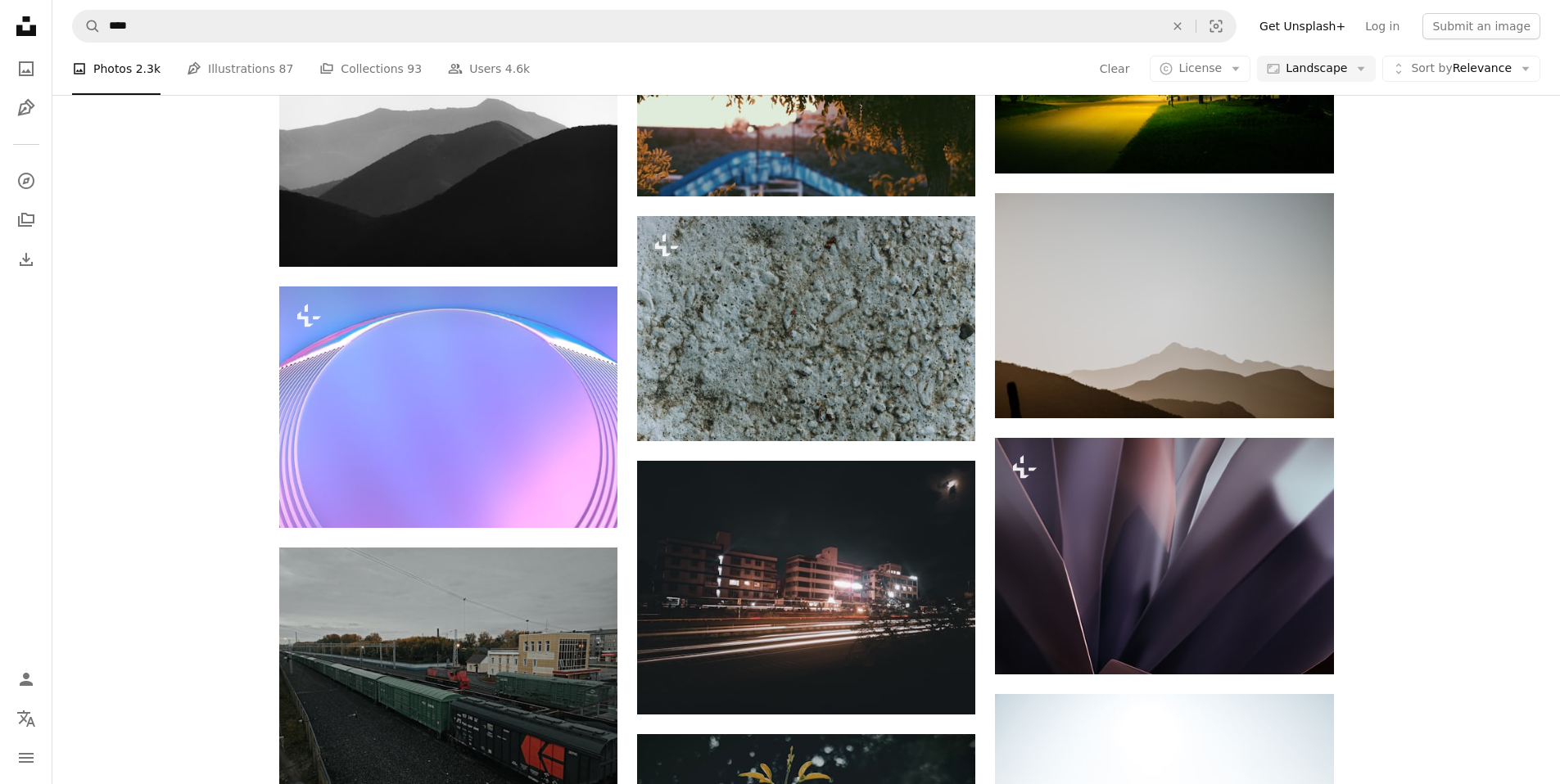
scroll to position [10040, 0]
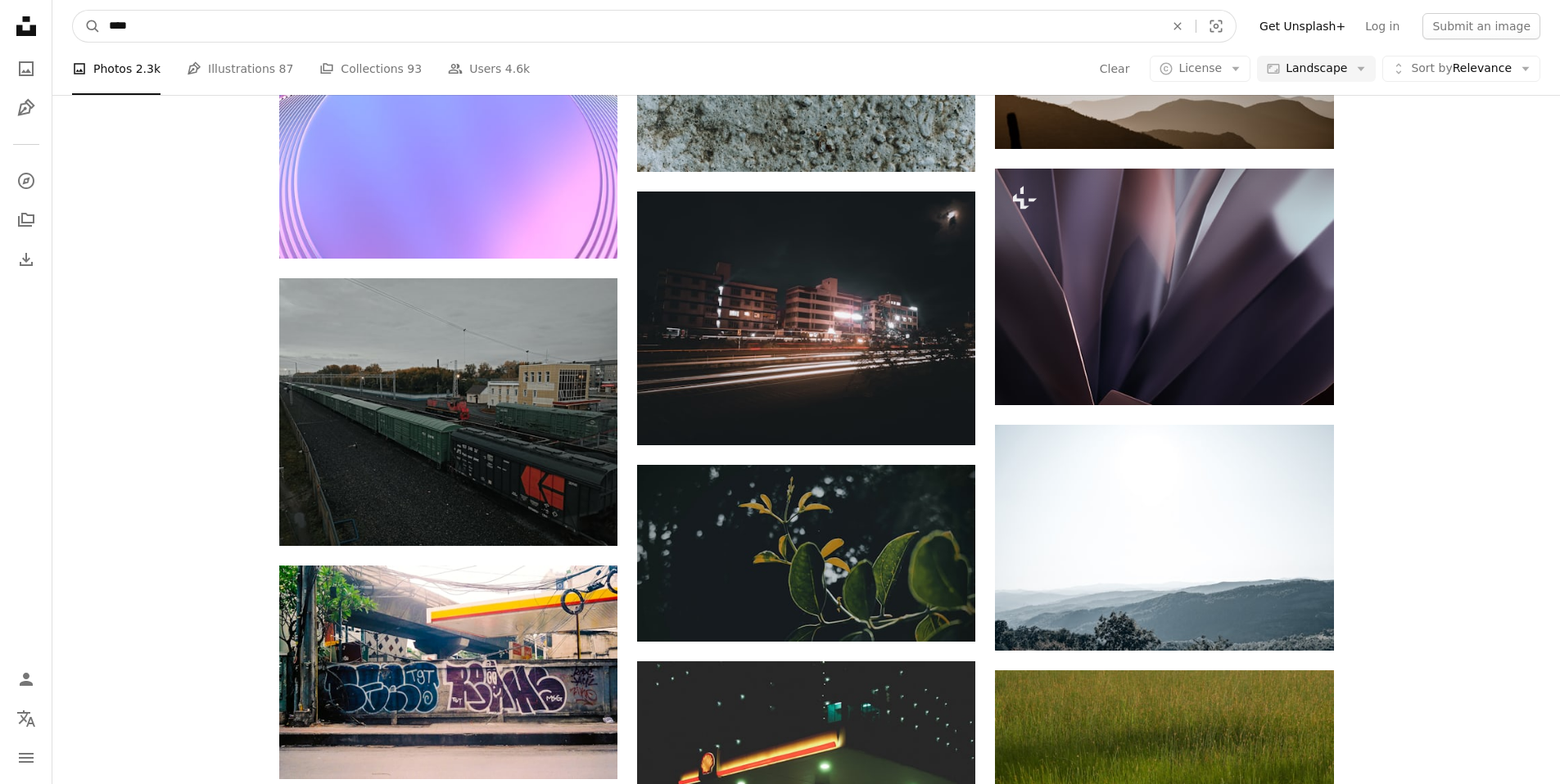
click at [343, 40] on input "****" at bounding box center [631, 26] width 1059 height 31
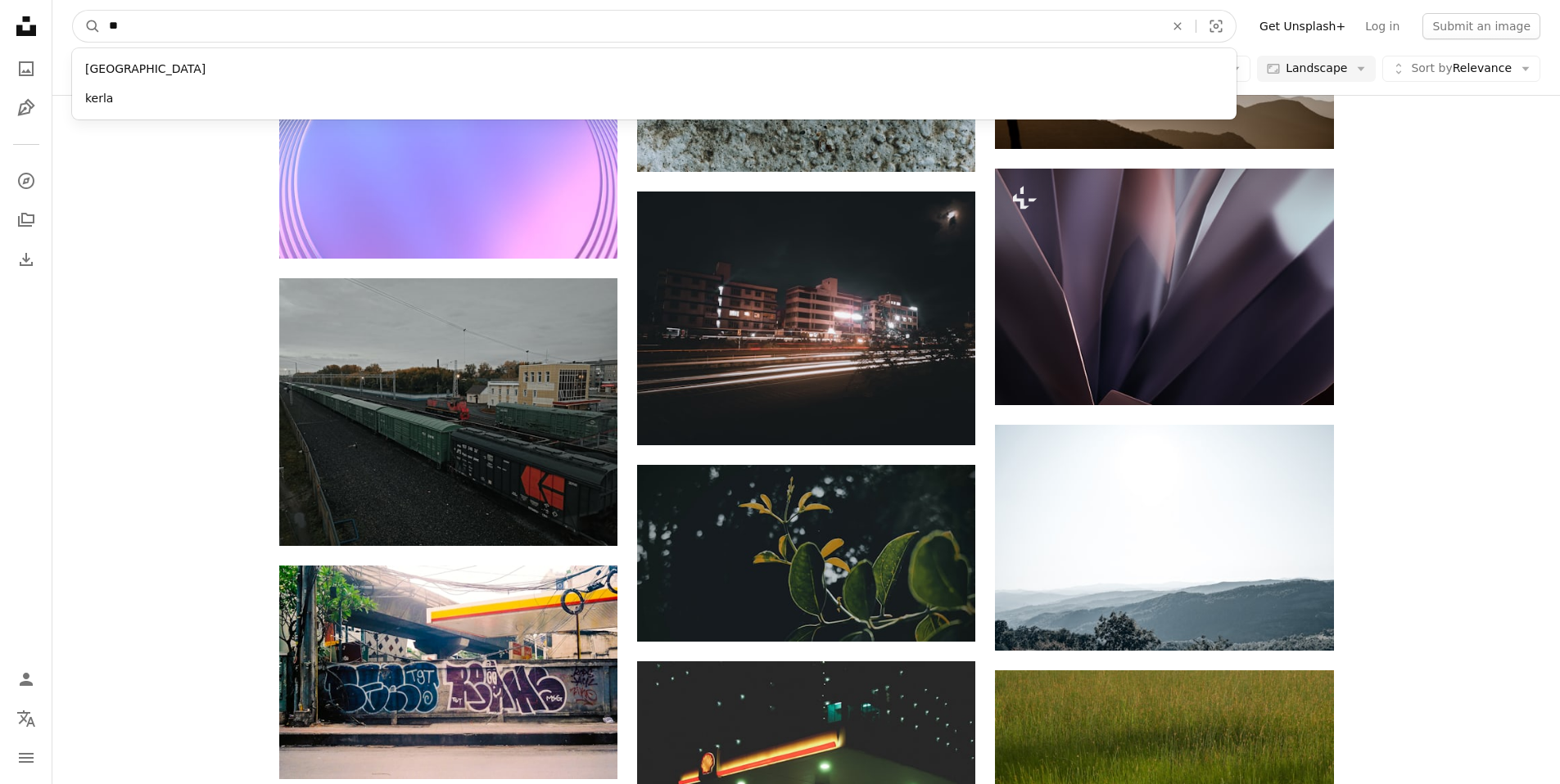
type input "*"
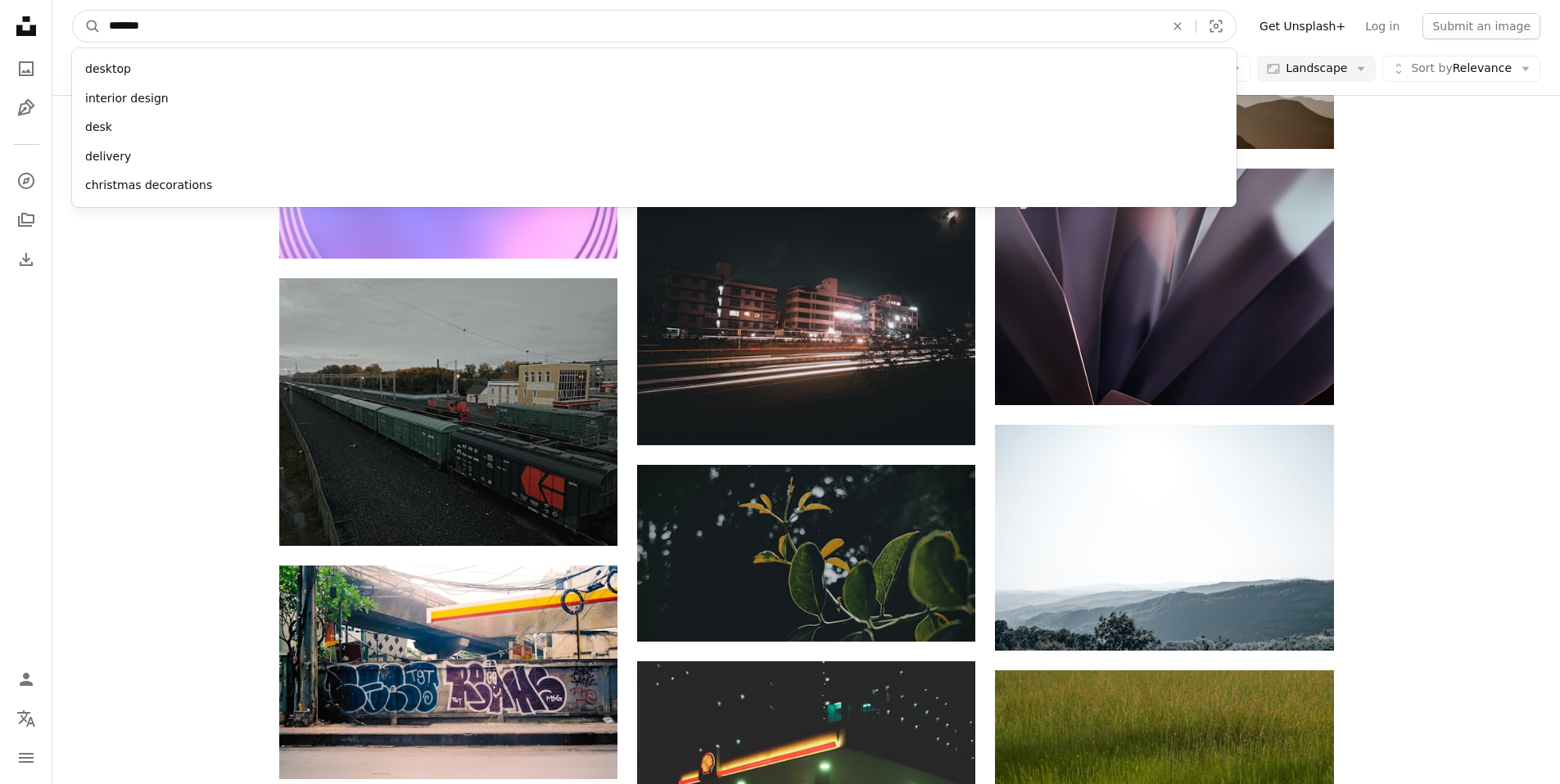
type input "********"
click button "A magnifying glass" at bounding box center [86, 26] width 28 height 31
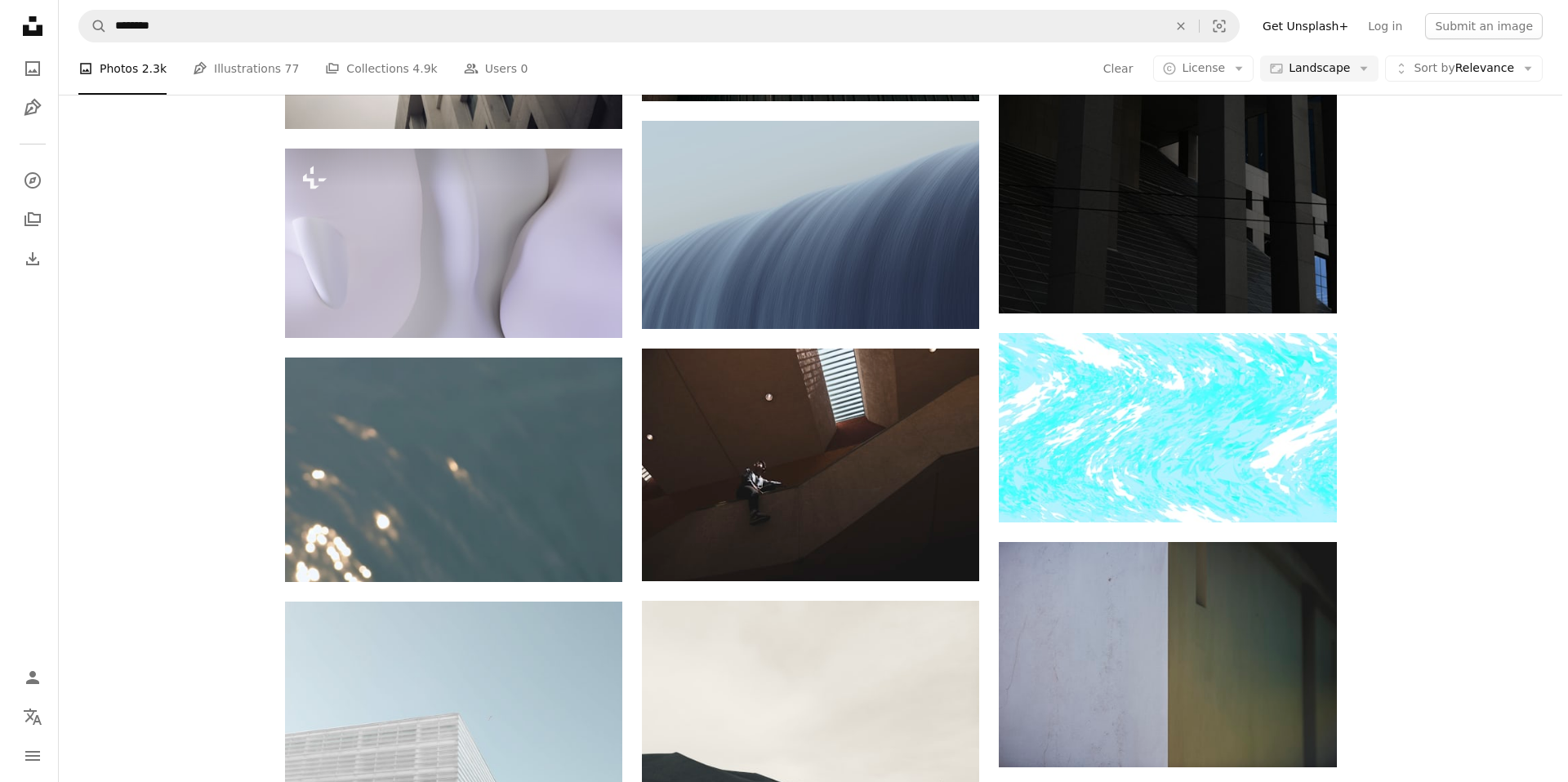
scroll to position [787, 0]
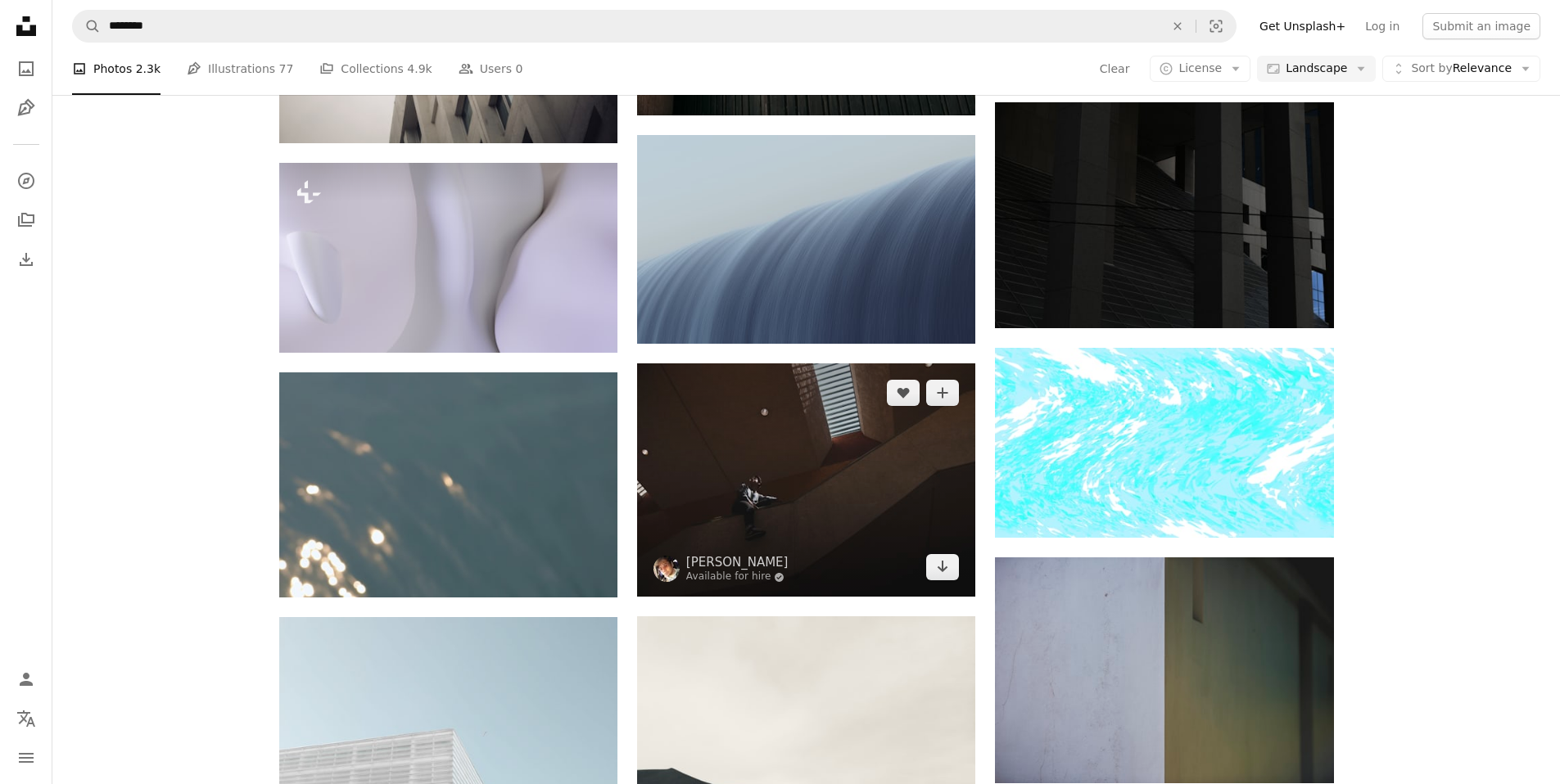
click at [725, 472] on img at bounding box center [806, 479] width 338 height 233
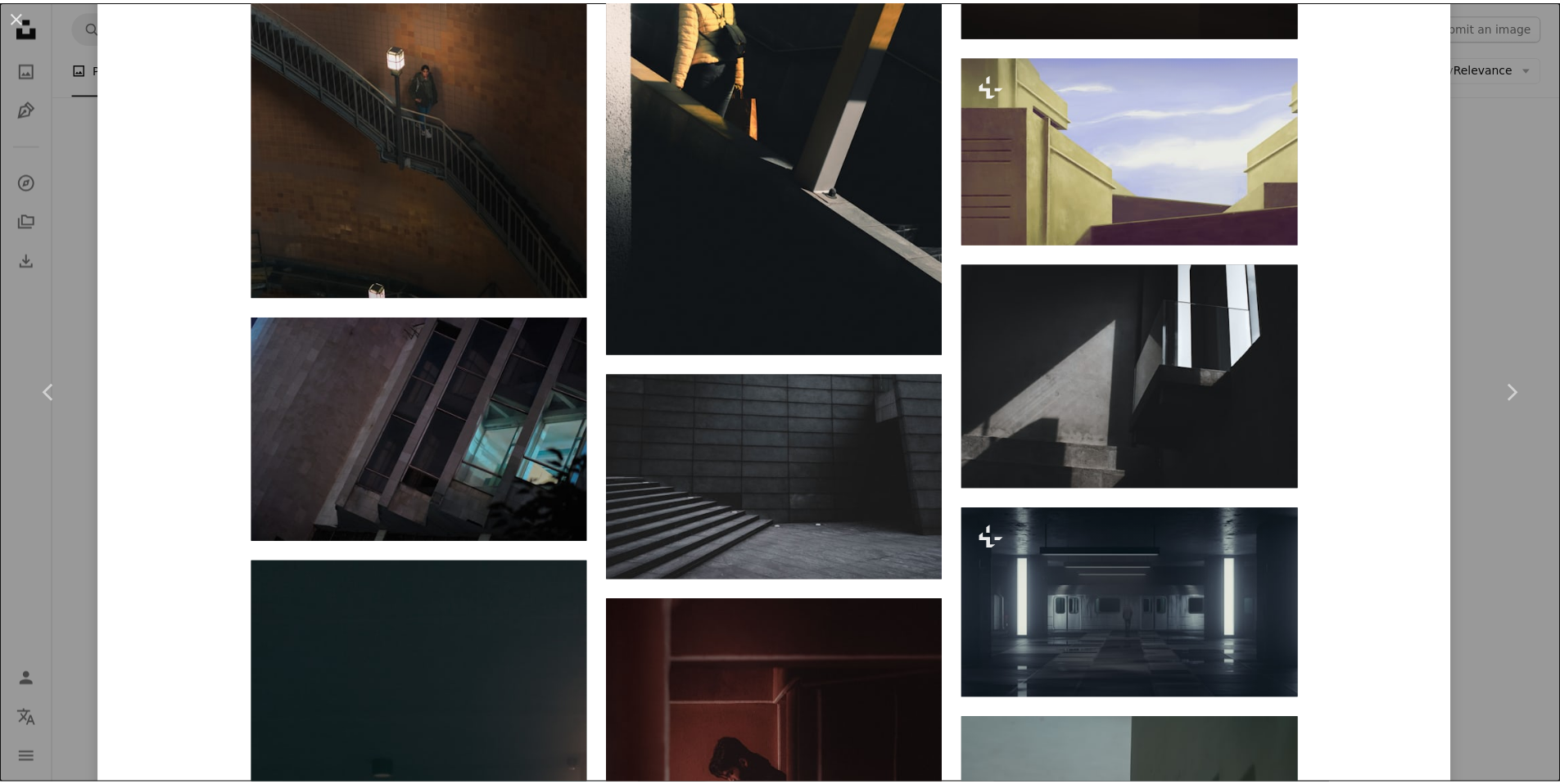
scroll to position [2002, 0]
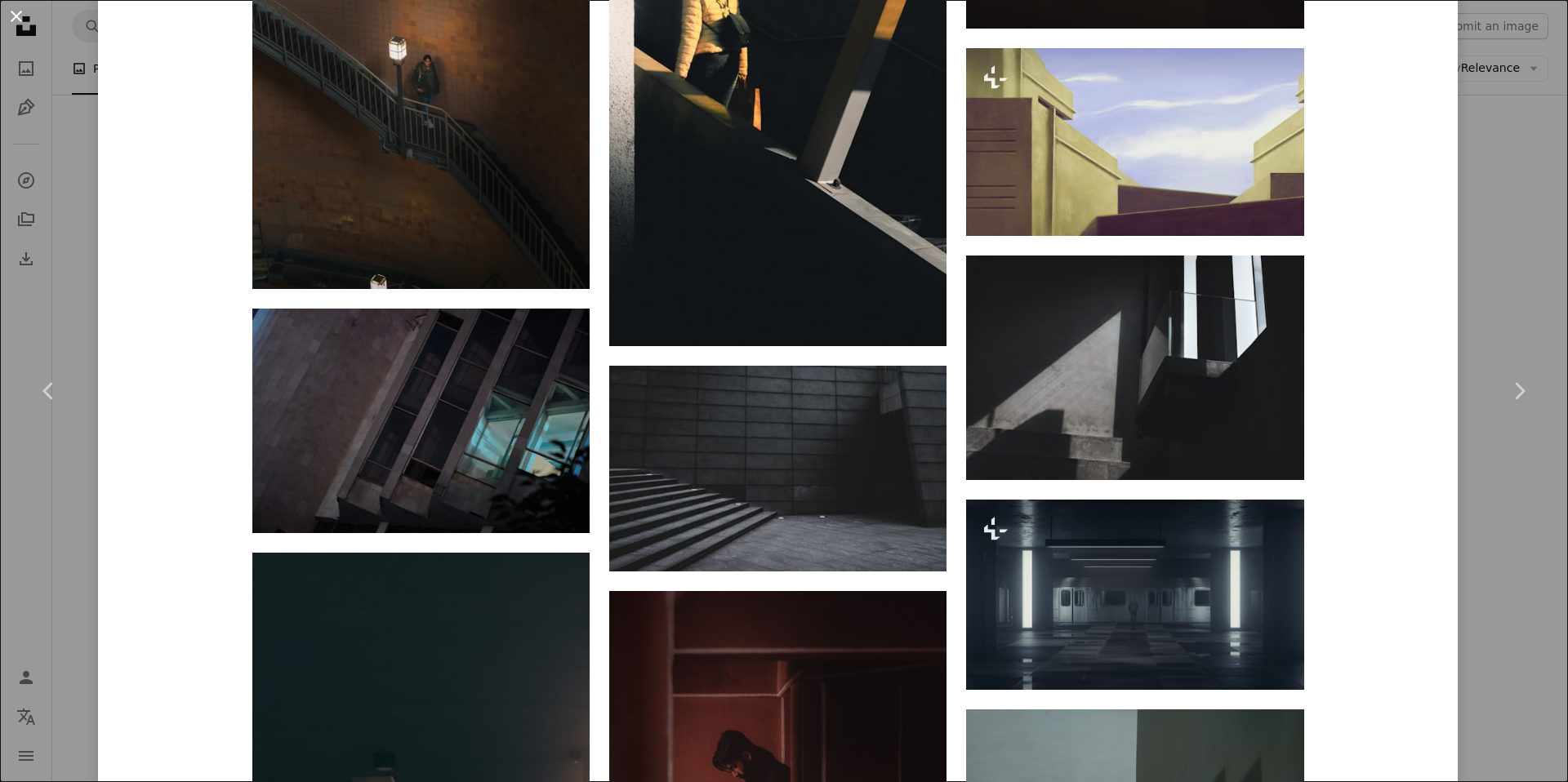
click at [16, 17] on button "An X shape" at bounding box center [16, 16] width 20 height 20
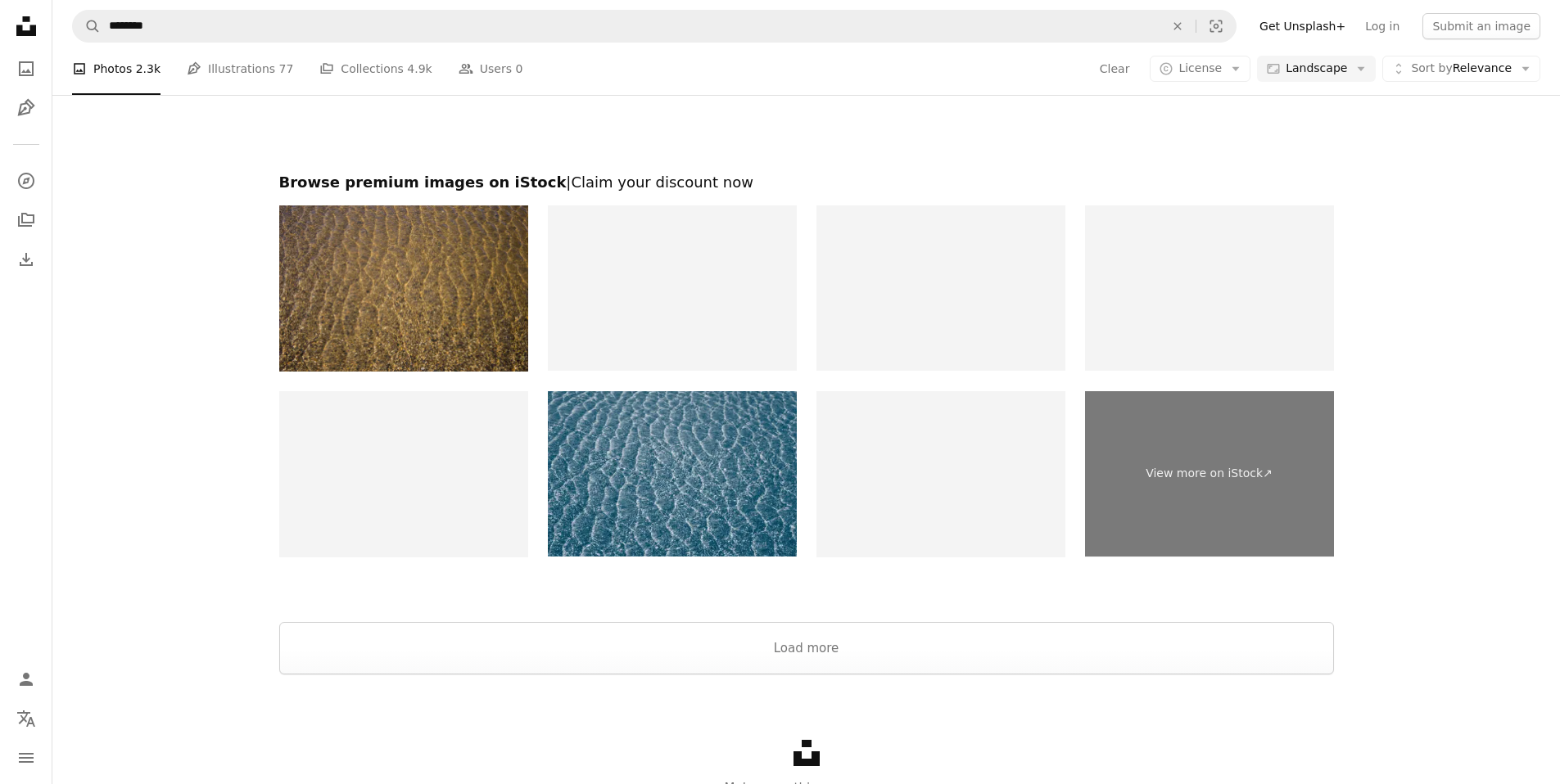
scroll to position [2546, 0]
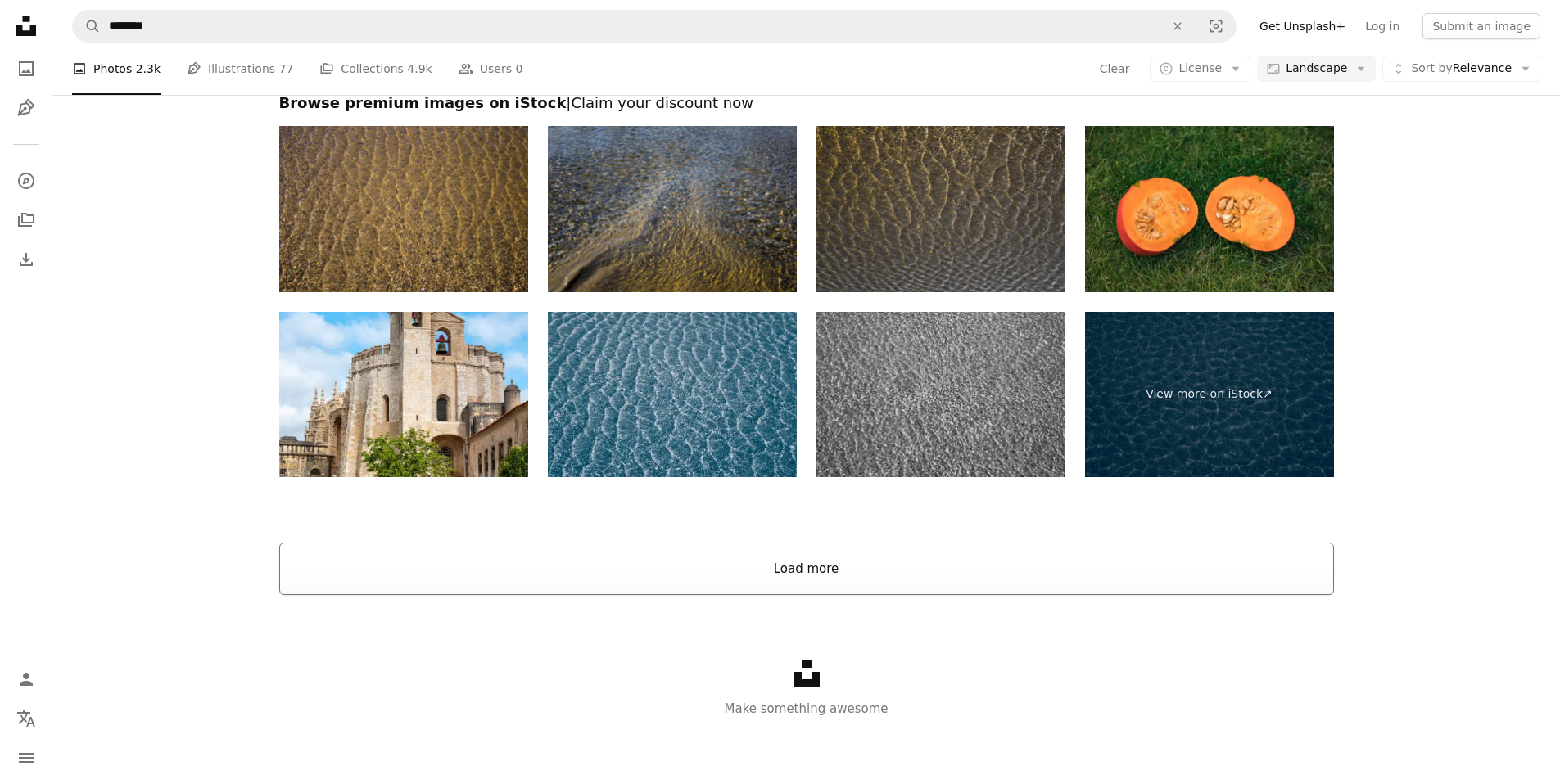
click at [764, 561] on button "Load more" at bounding box center [806, 569] width 1055 height 53
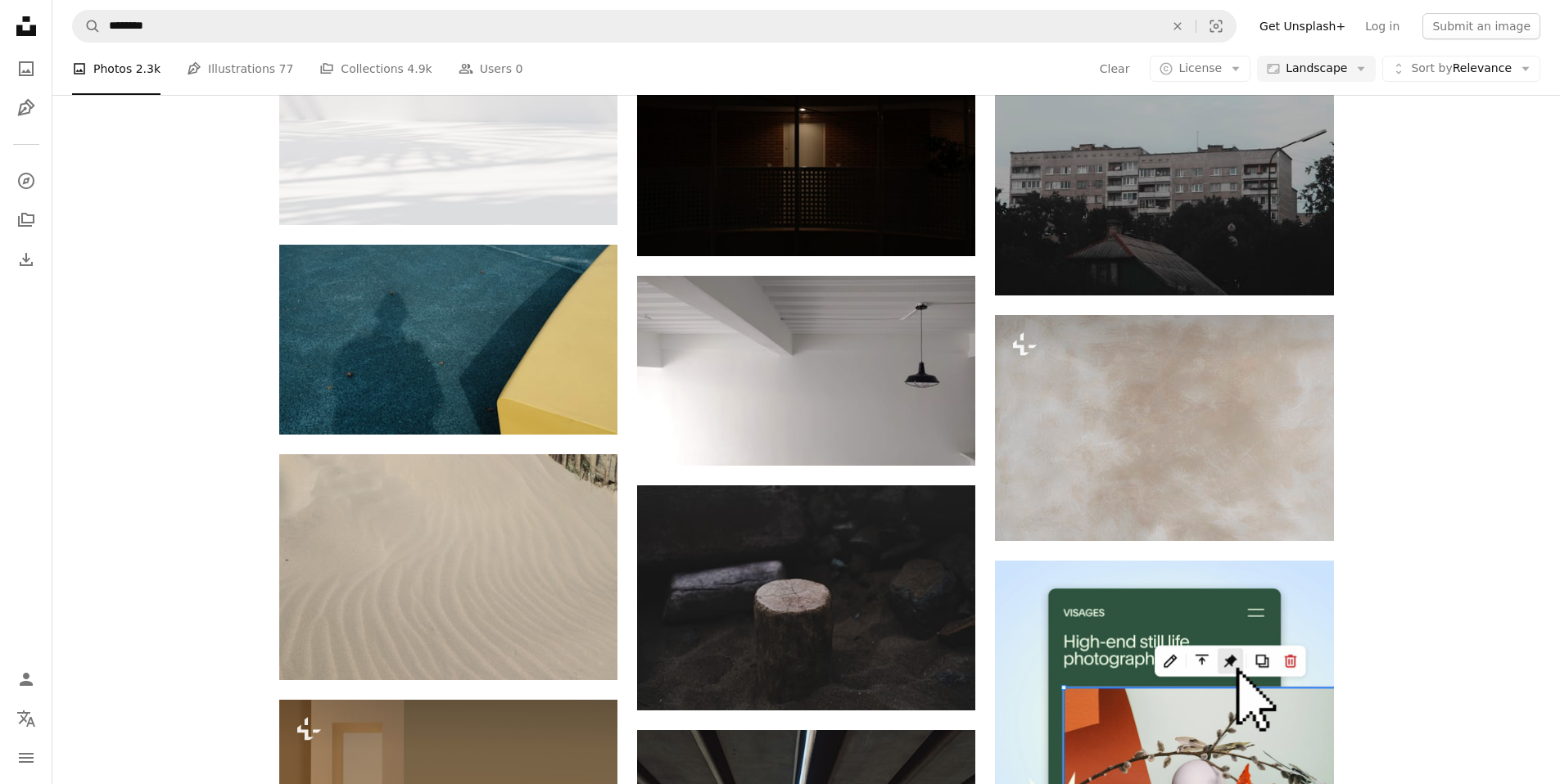
scroll to position [5147, 0]
